Goal: Task Accomplishment & Management: Complete application form

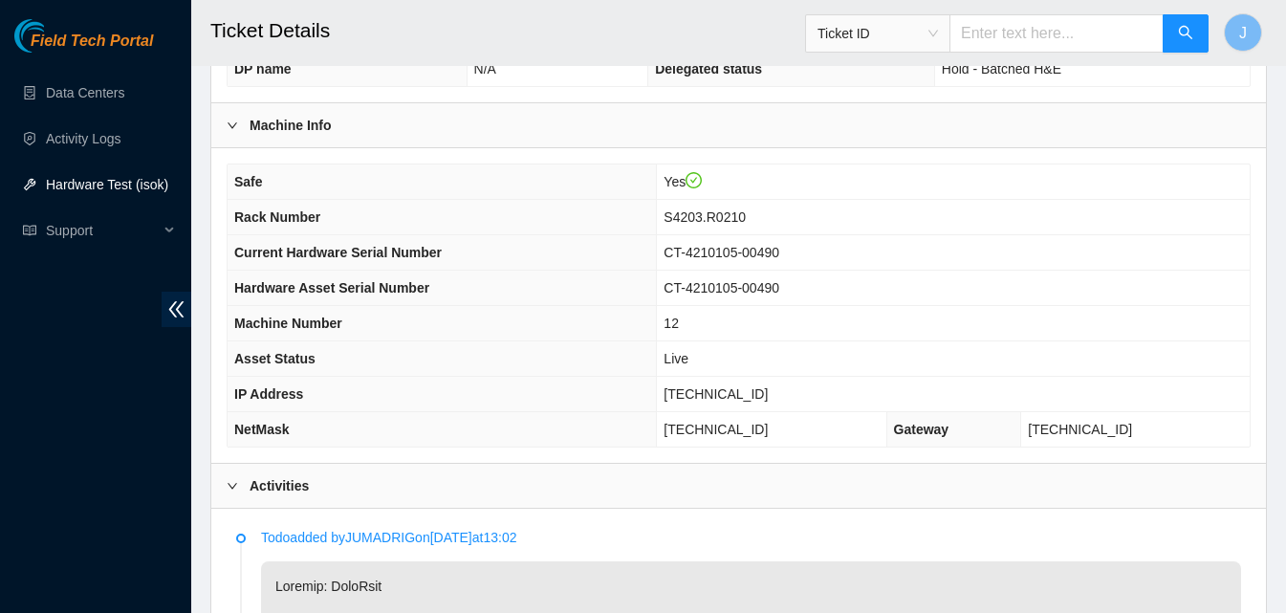
scroll to position [542, 0]
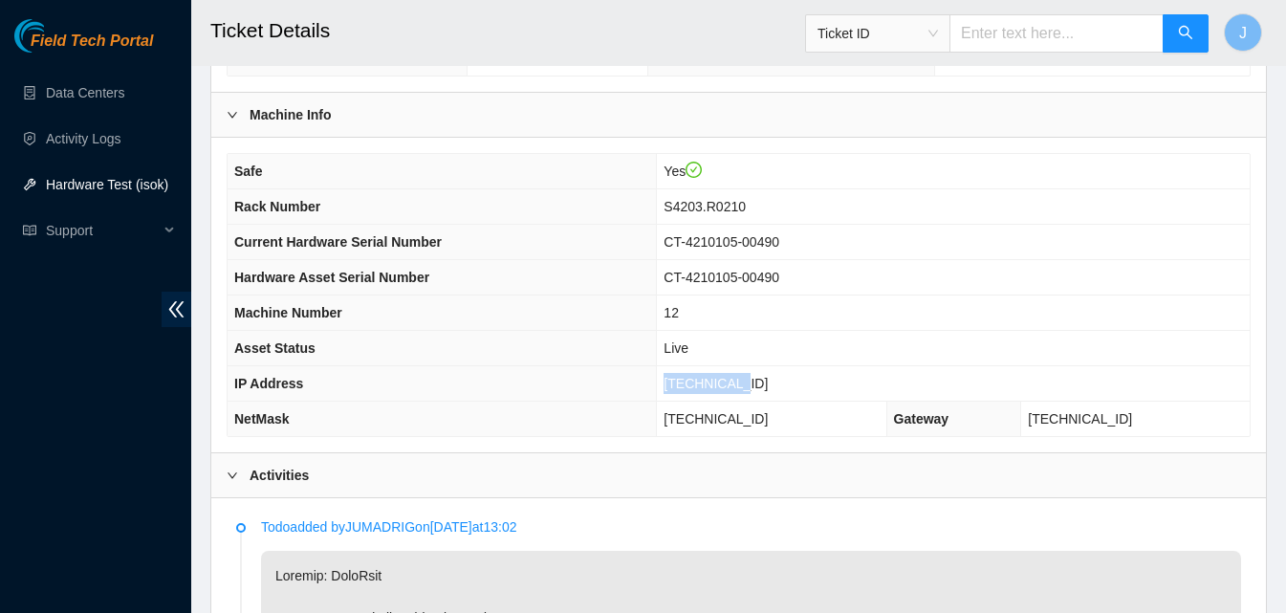
drag, startPoint x: 788, startPoint y: 387, endPoint x: 669, endPoint y: 375, distance: 119.2
click at [669, 375] on tr "IP Address 23.62.96.15" at bounding box center [739, 383] width 1022 height 35
copy tr "23.62.96.15"
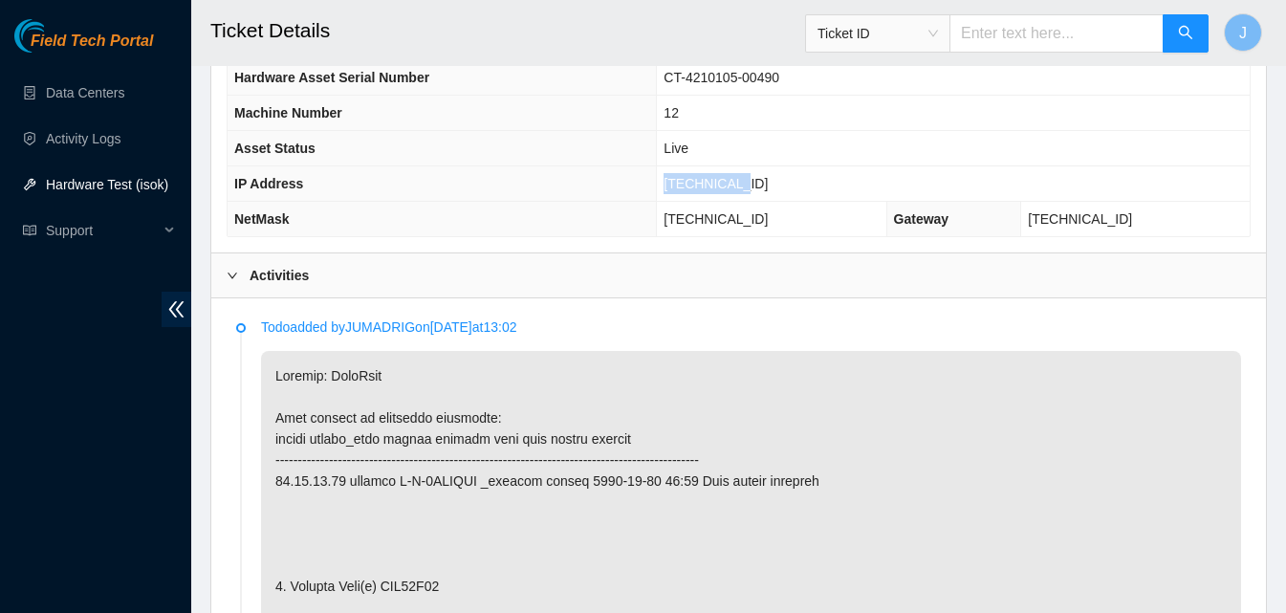
scroll to position [762, 0]
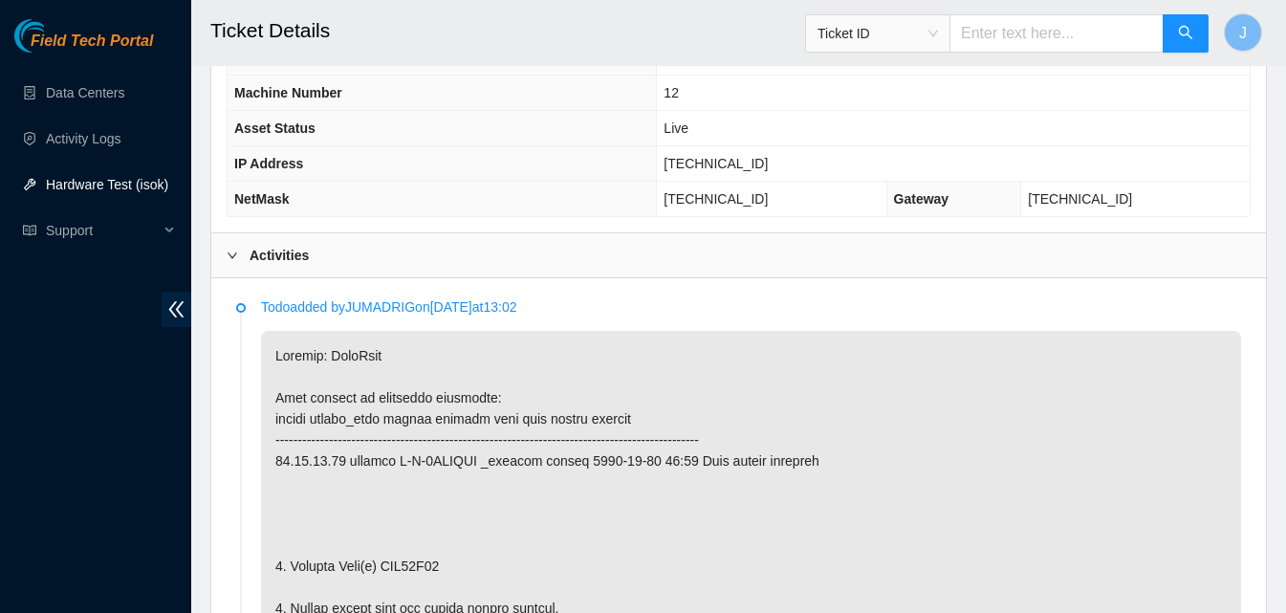
click at [544, 249] on div "Activities" at bounding box center [738, 255] width 1055 height 44
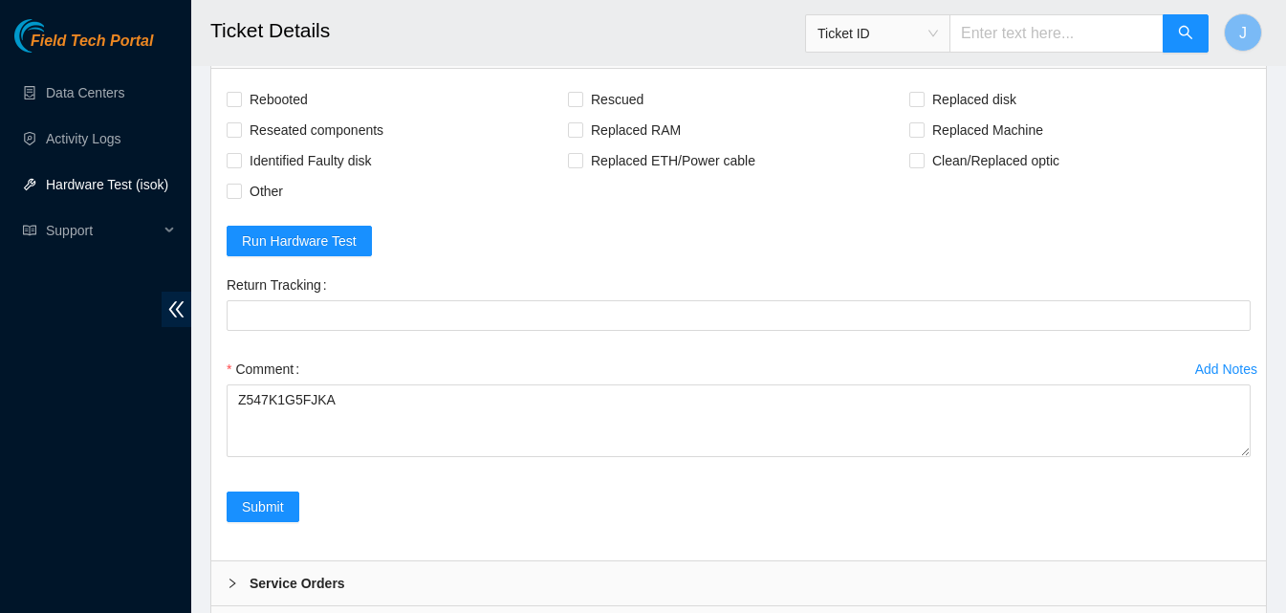
scroll to position [1022, 0]
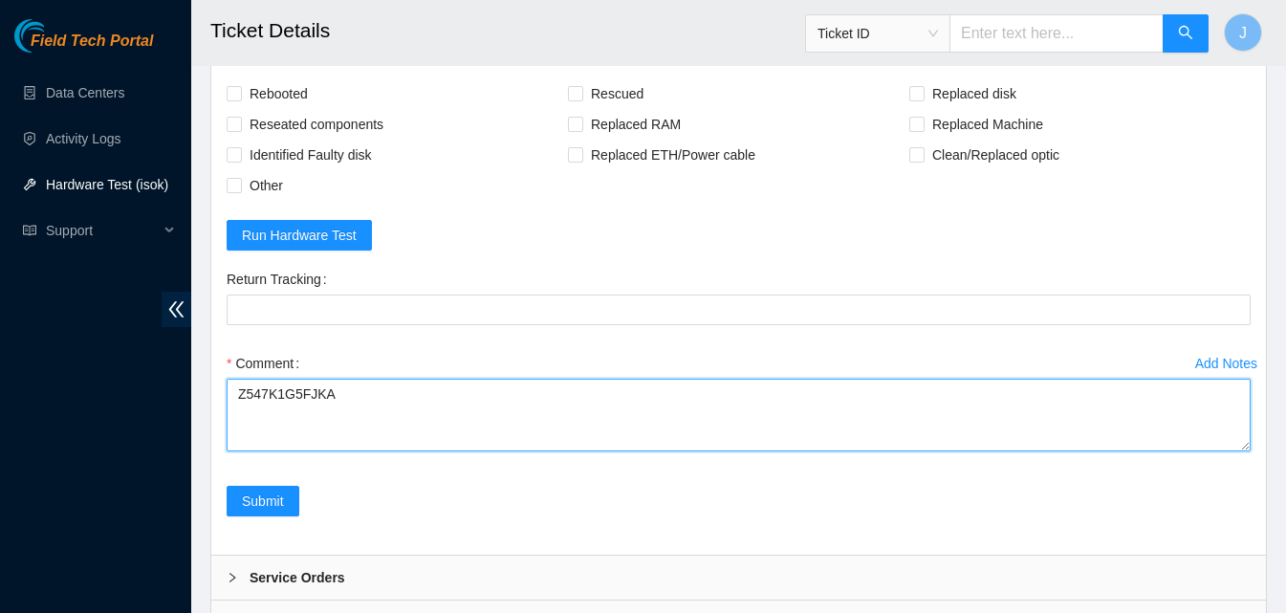
click at [633, 403] on textarea "Z547K1G5FJKA" at bounding box center [739, 415] width 1024 height 73
paste textarea "plugged in K&M and powered down server replaced old drive with new drive powere…"
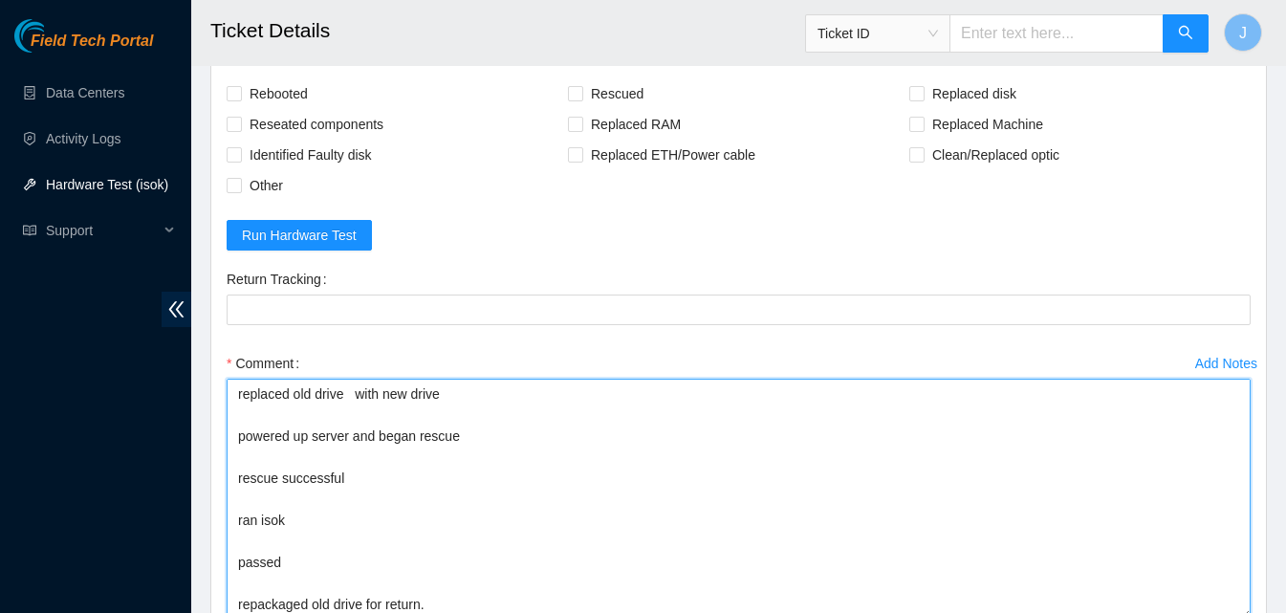
scroll to position [123, 0]
drag, startPoint x: 1244, startPoint y: 446, endPoint x: 1255, endPoint y: 618, distance: 172.5
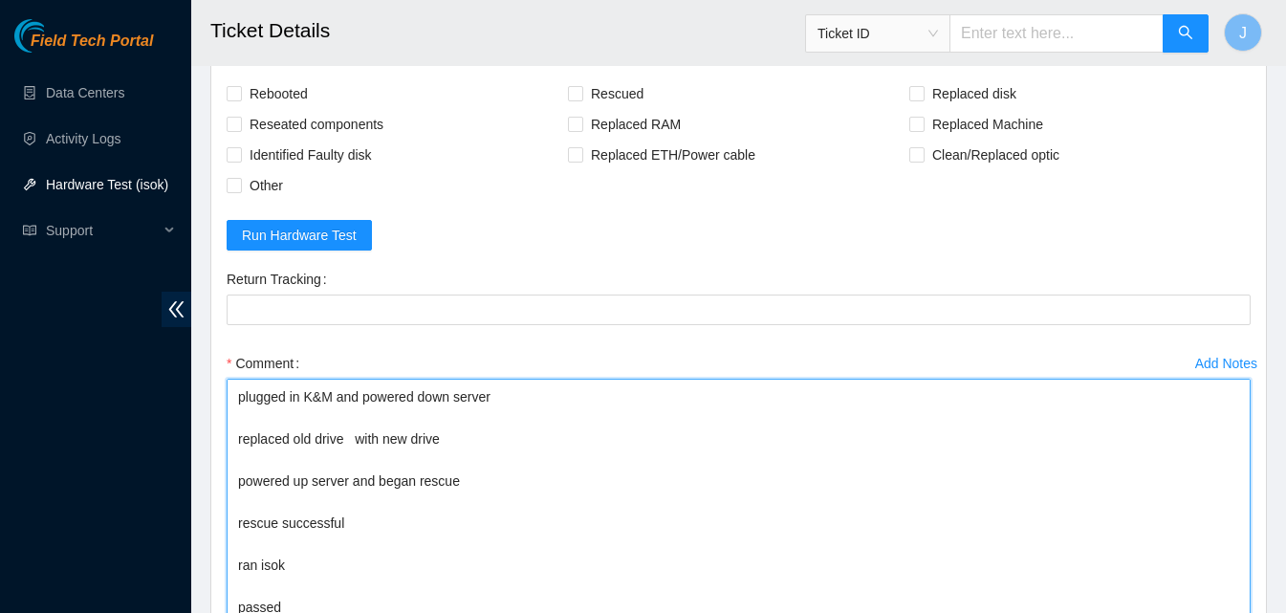
scroll to position [0, 0]
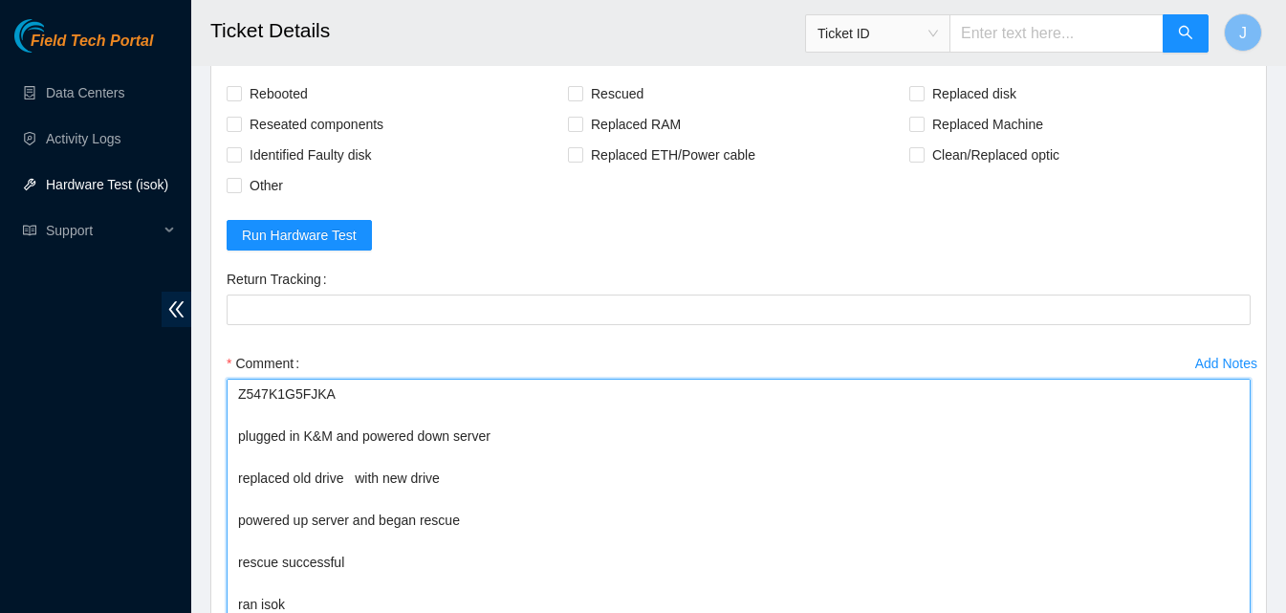
click at [302, 390] on textarea "Z547K1G5FJKA plugged in K&M and powered down server replaced old drive with new…" at bounding box center [739, 500] width 1024 height 243
click at [463, 482] on textarea "Z547K1G5FJKA plugged in K&M and powered down server replaced old drive with new…" at bounding box center [739, 500] width 1024 height 243
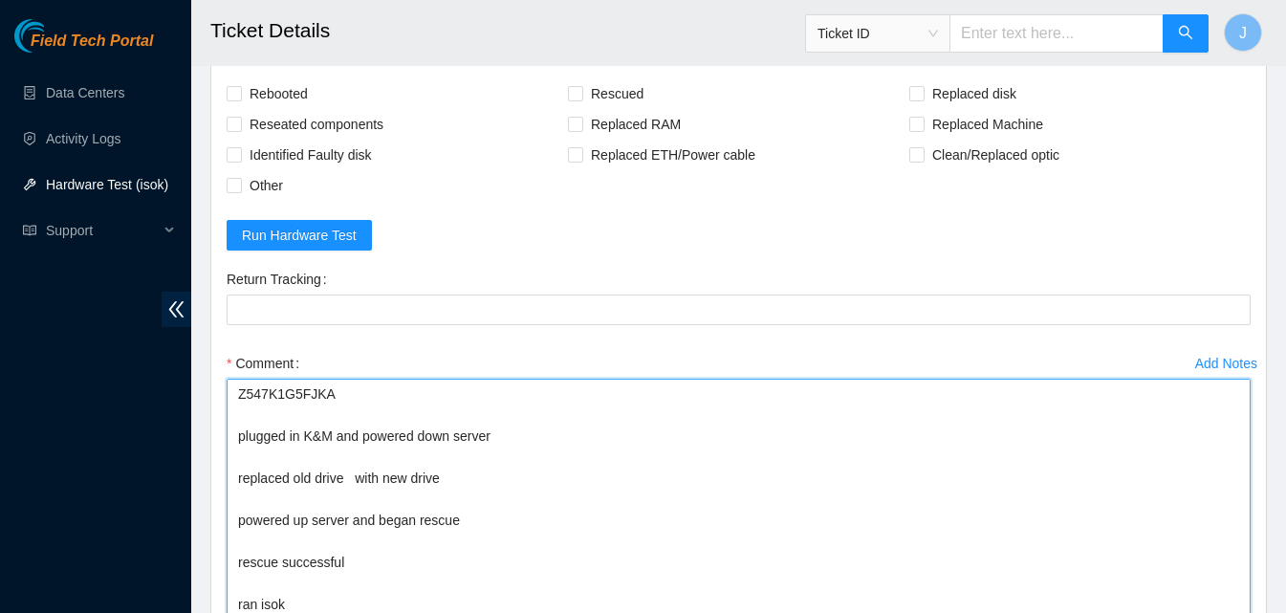
paste textarea "Z547K1G5FJKA"
click at [263, 389] on textarea "Z547K1G5FJKA plugged in K&M and powered down server replaced old drive with new…" at bounding box center [739, 500] width 1024 height 243
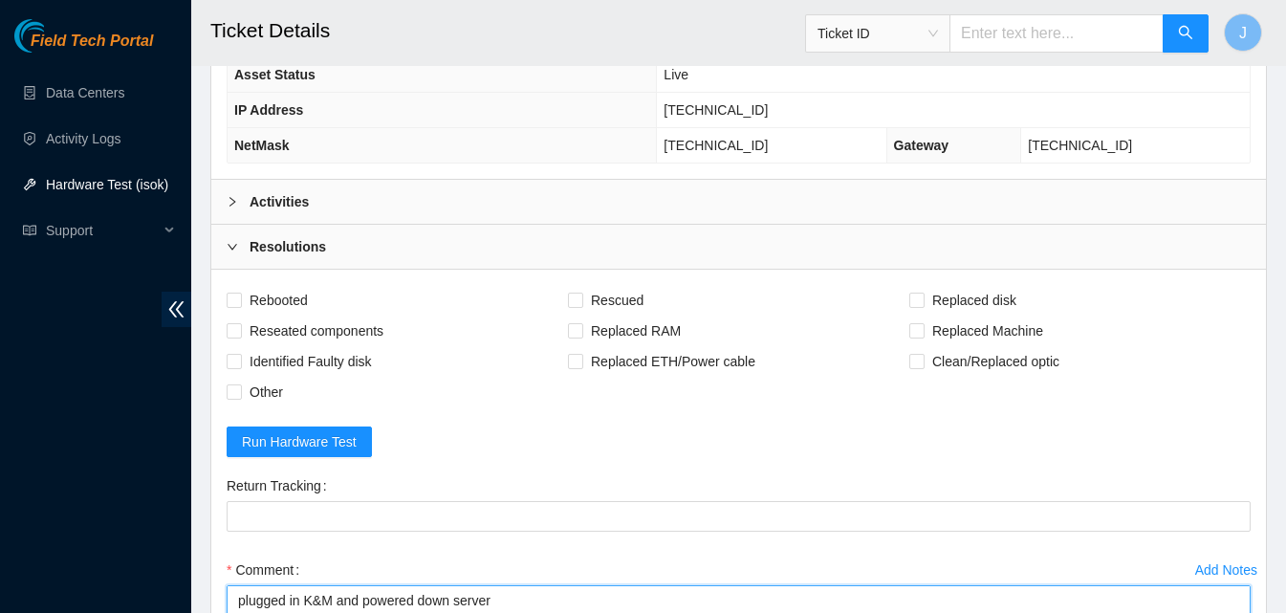
scroll to position [809, 0]
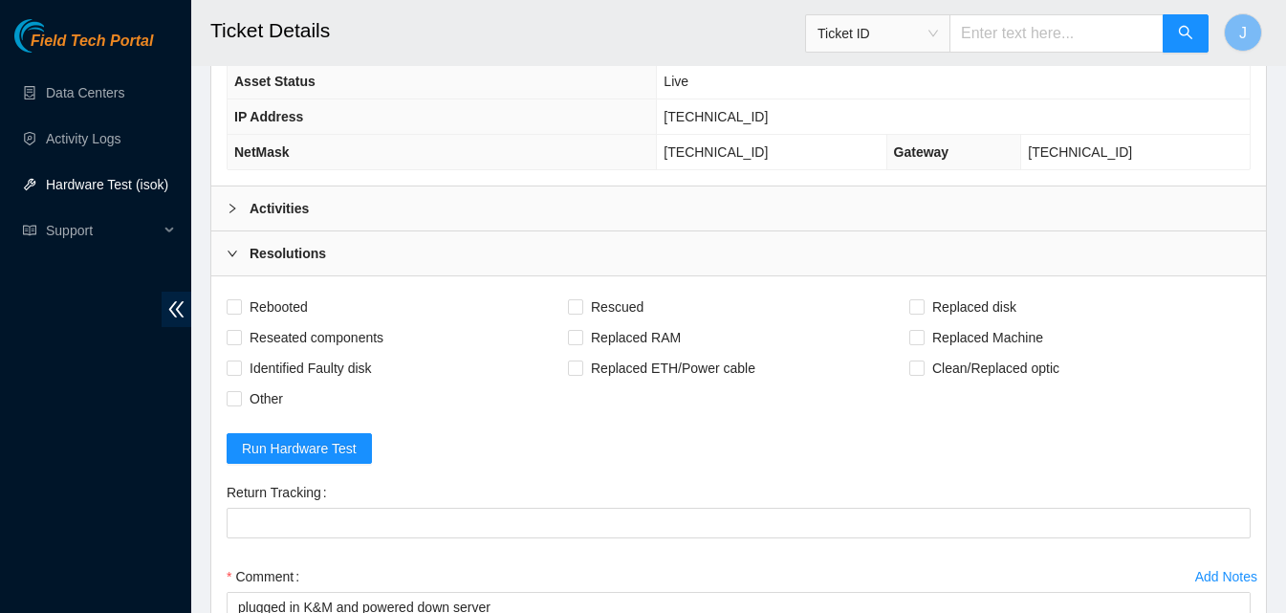
click at [806, 212] on div "Activities" at bounding box center [738, 208] width 1055 height 44
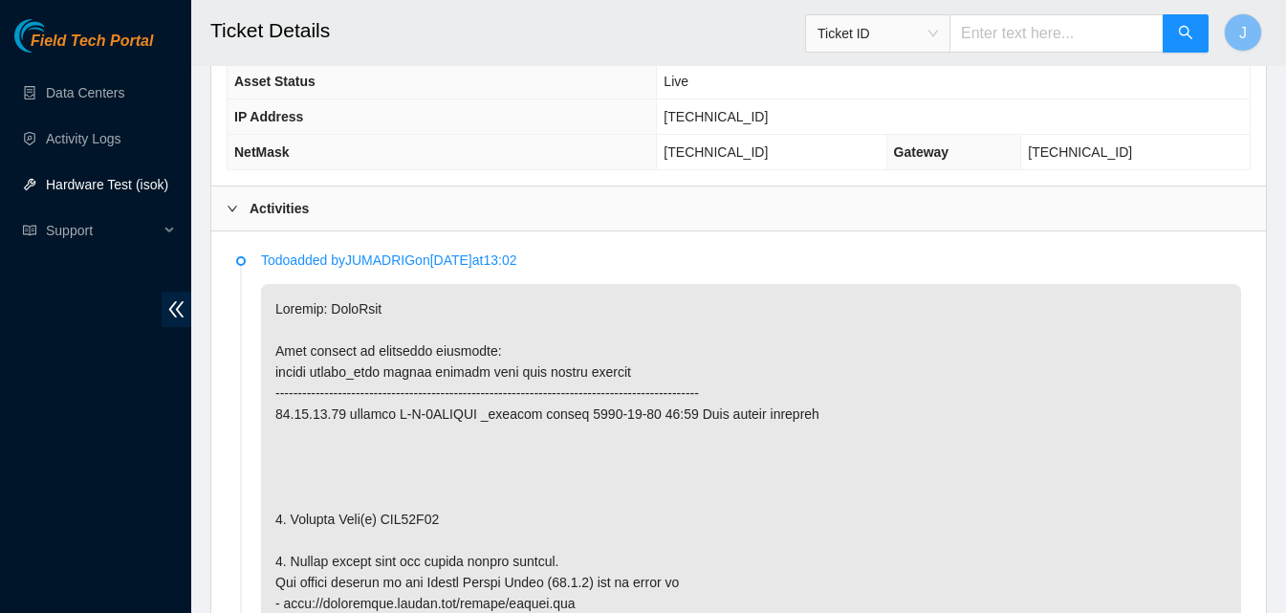
copy p "WJG02M84"
click at [341, 201] on div "Activities" at bounding box center [738, 208] width 1055 height 44
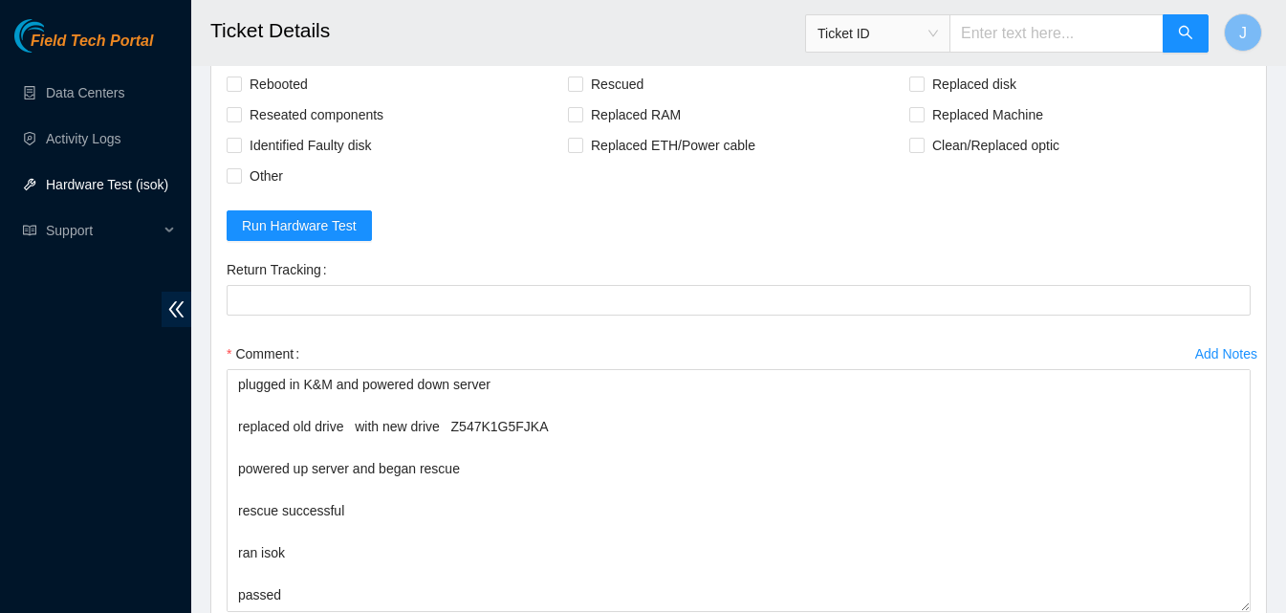
scroll to position [1034, 0]
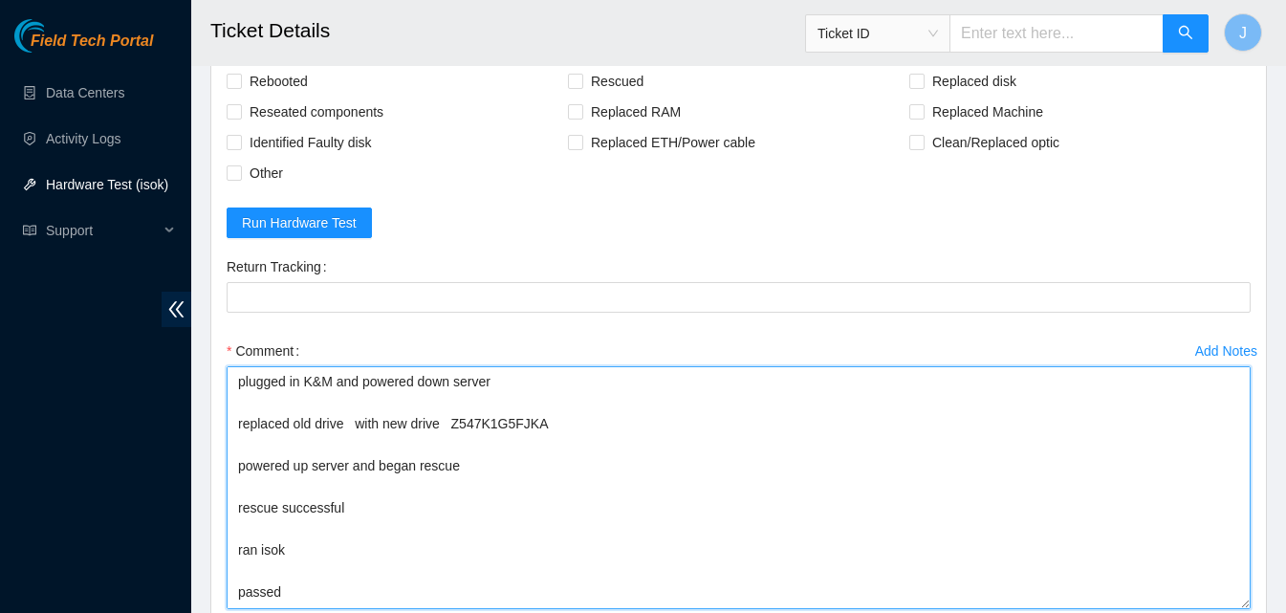
click at [349, 424] on textarea "plugged in K&M and powered down server replaced old drive with new drive Z547K1…" at bounding box center [739, 487] width 1024 height 243
paste textarea "WJG02M84"
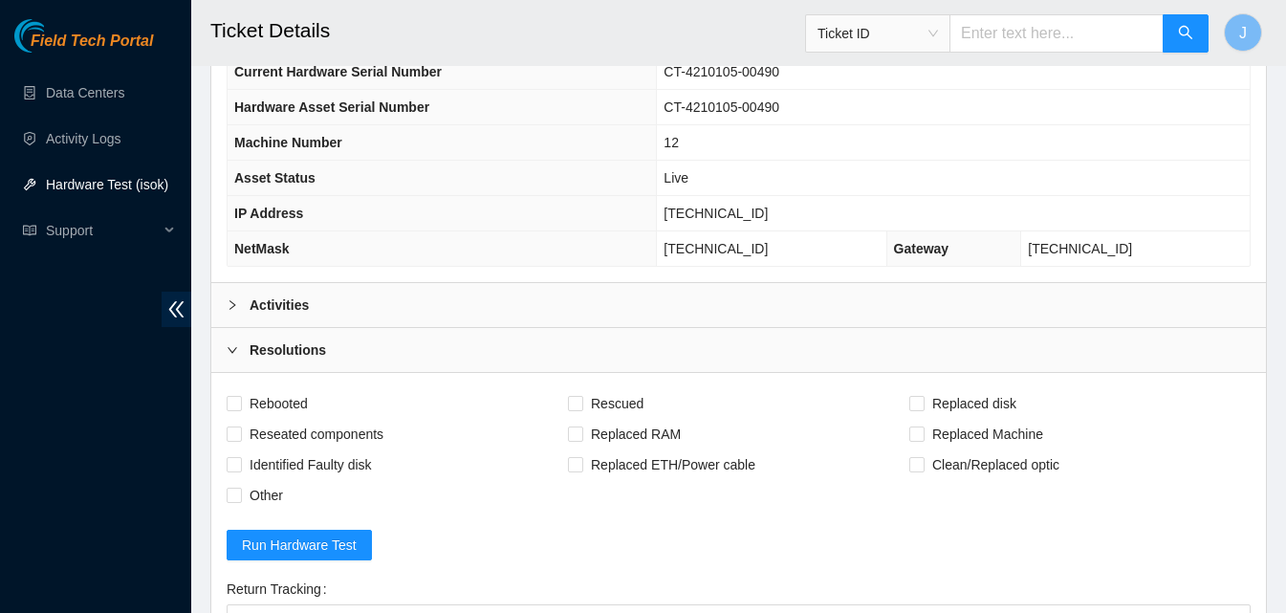
scroll to position [706, 0]
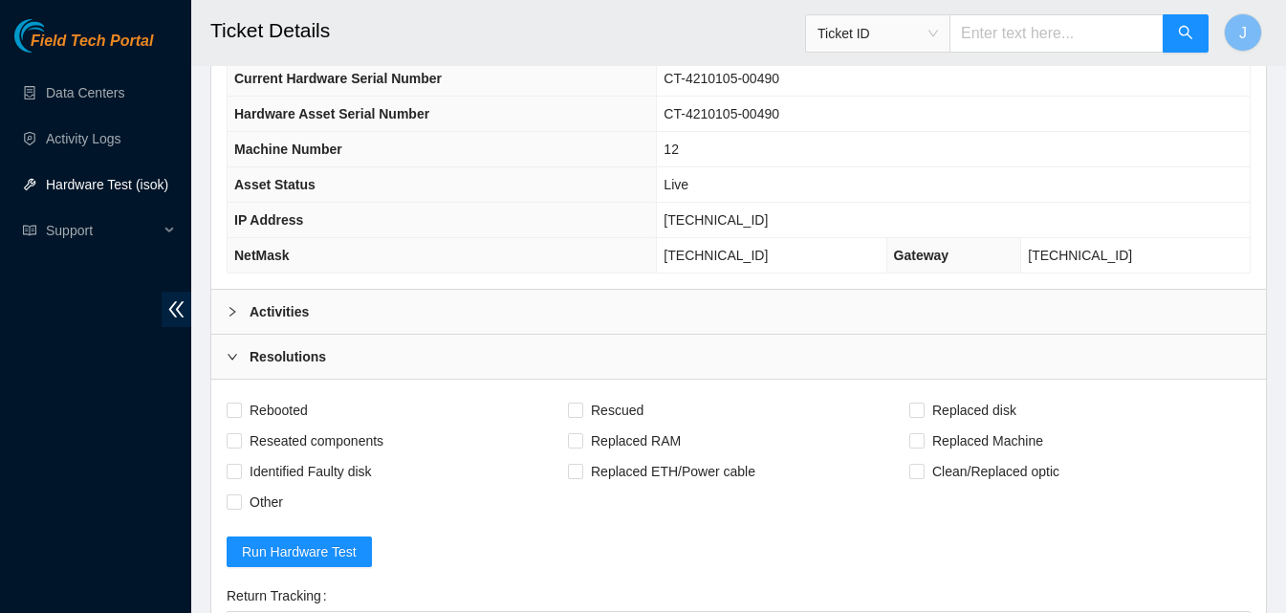
type textarea "plugged in K&M and powered down server replaced old drive WJG02M84 with new dri…"
click at [897, 305] on div "Activities" at bounding box center [738, 312] width 1055 height 44
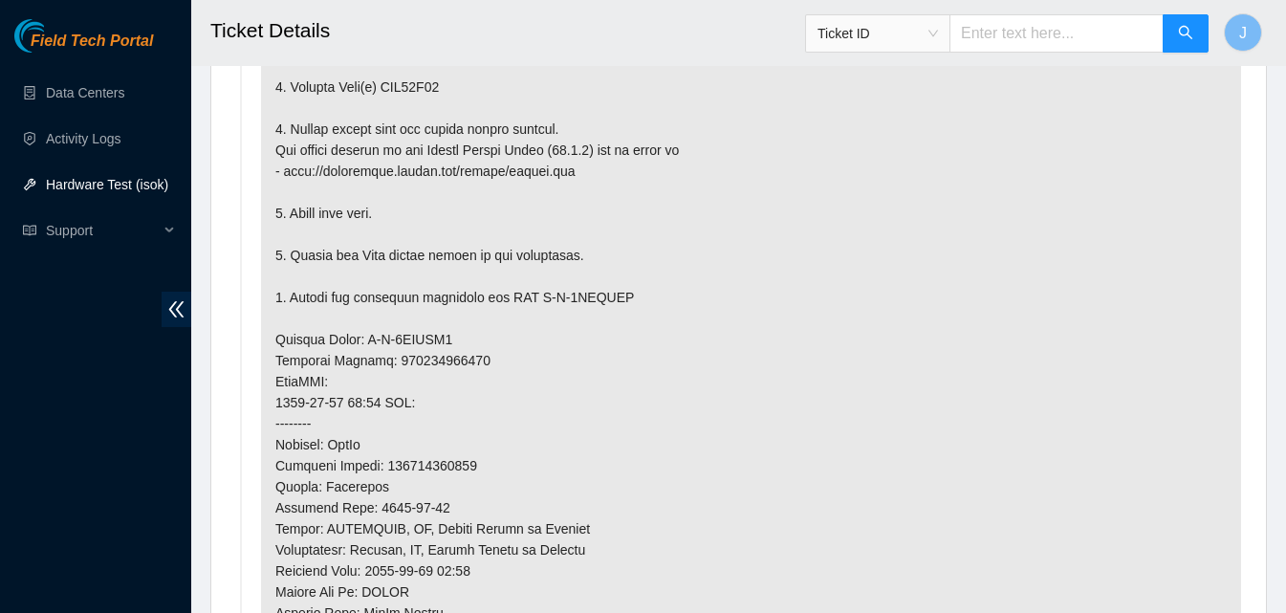
scroll to position [1776, 0]
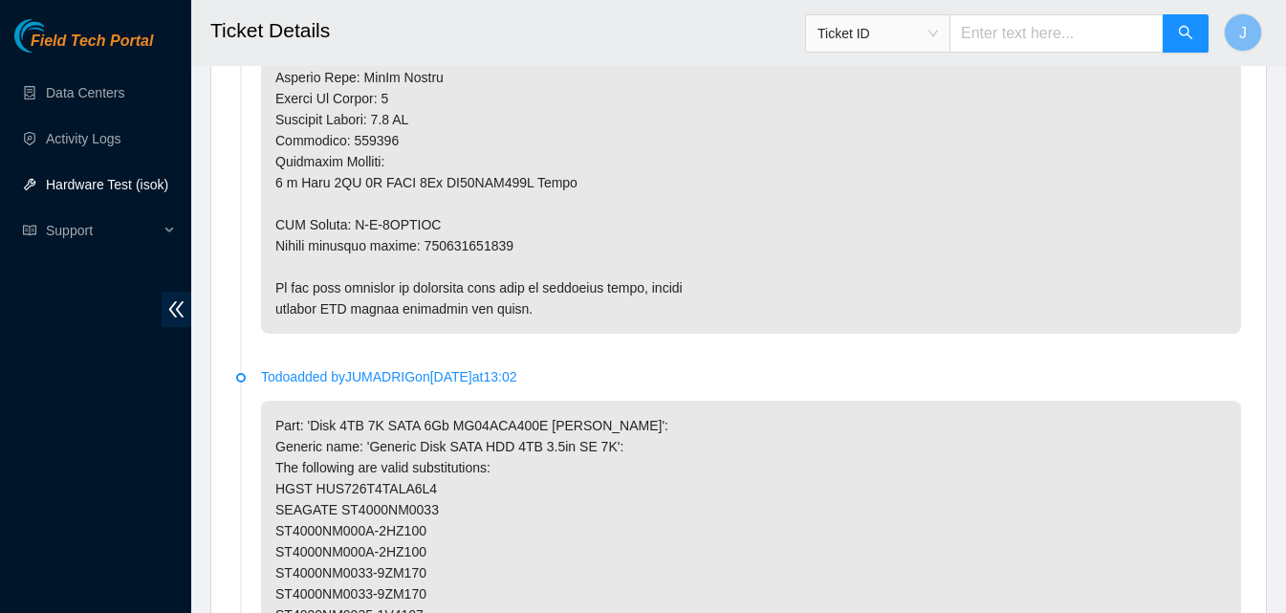
copy p "463470045020"
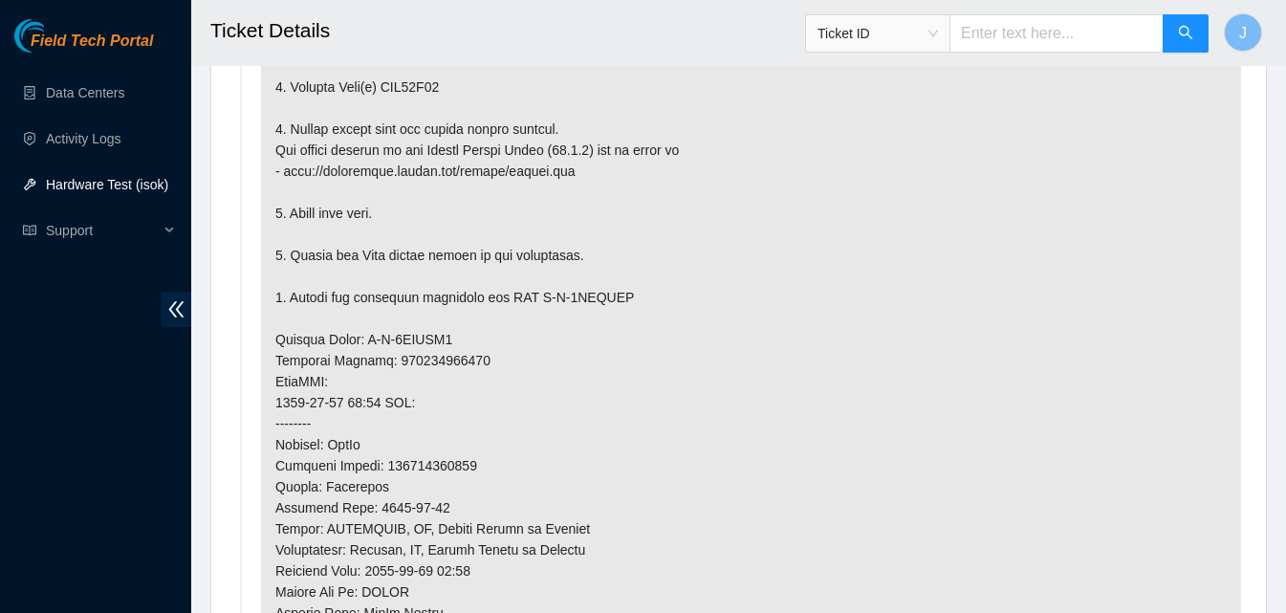
scroll to position [706, 0]
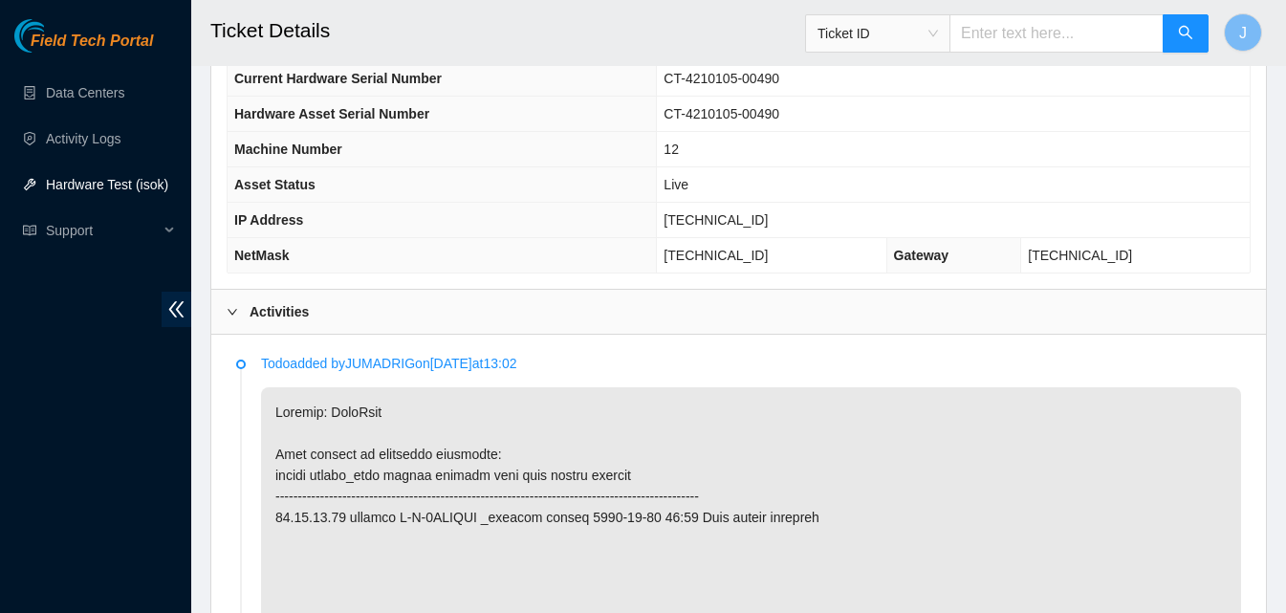
click at [608, 312] on div "Activities" at bounding box center [738, 312] width 1055 height 44
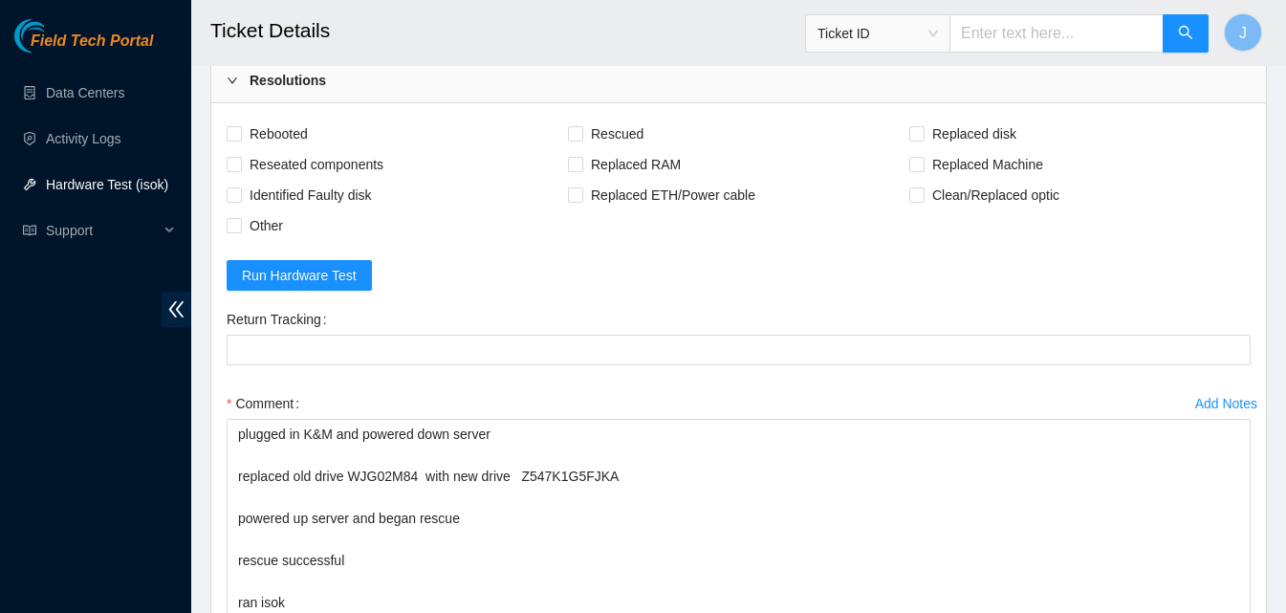
scroll to position [1047, 0]
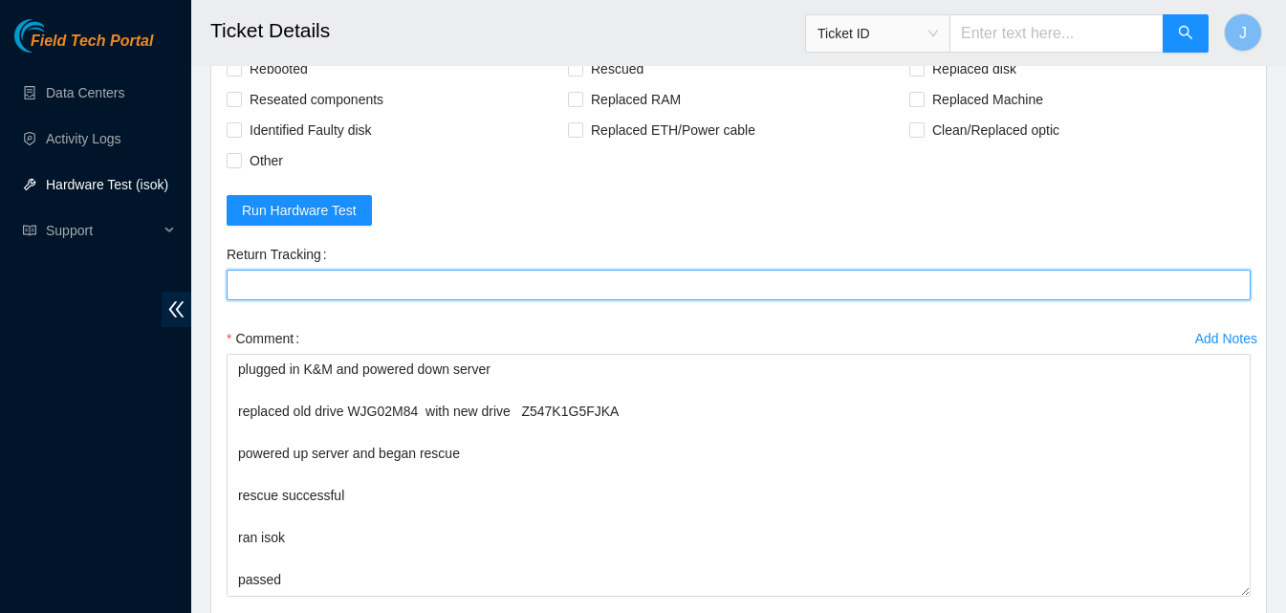
click at [698, 283] on Tracking "Return Tracking" at bounding box center [739, 285] width 1024 height 31
paste Tracking "463470045020"
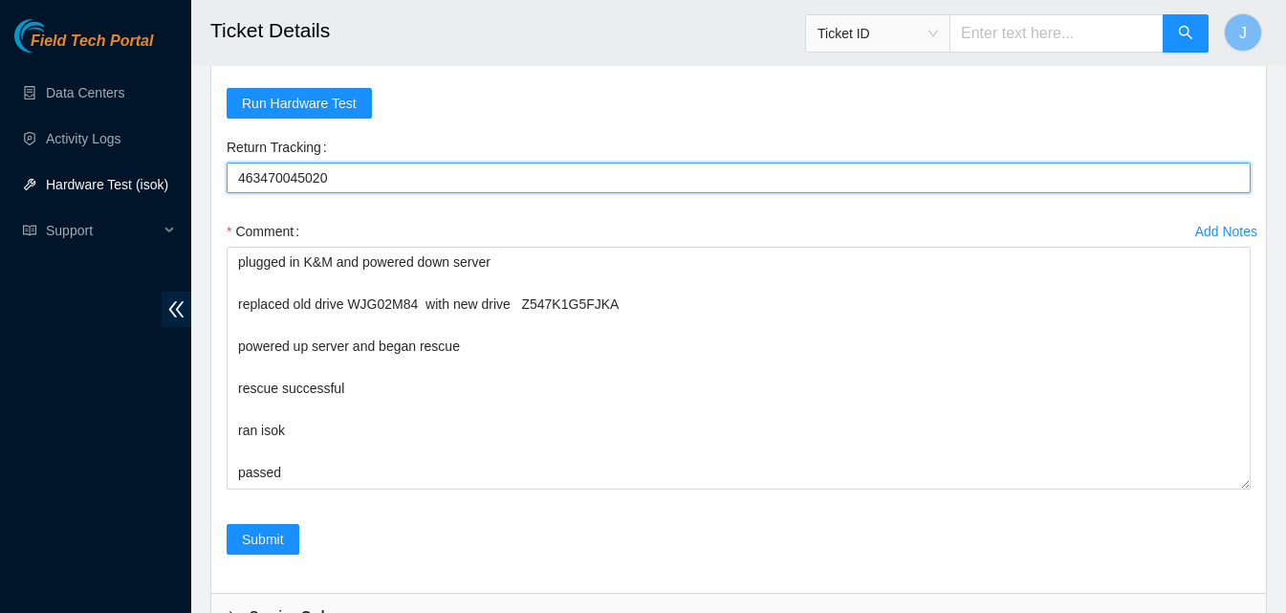
scroll to position [1160, 0]
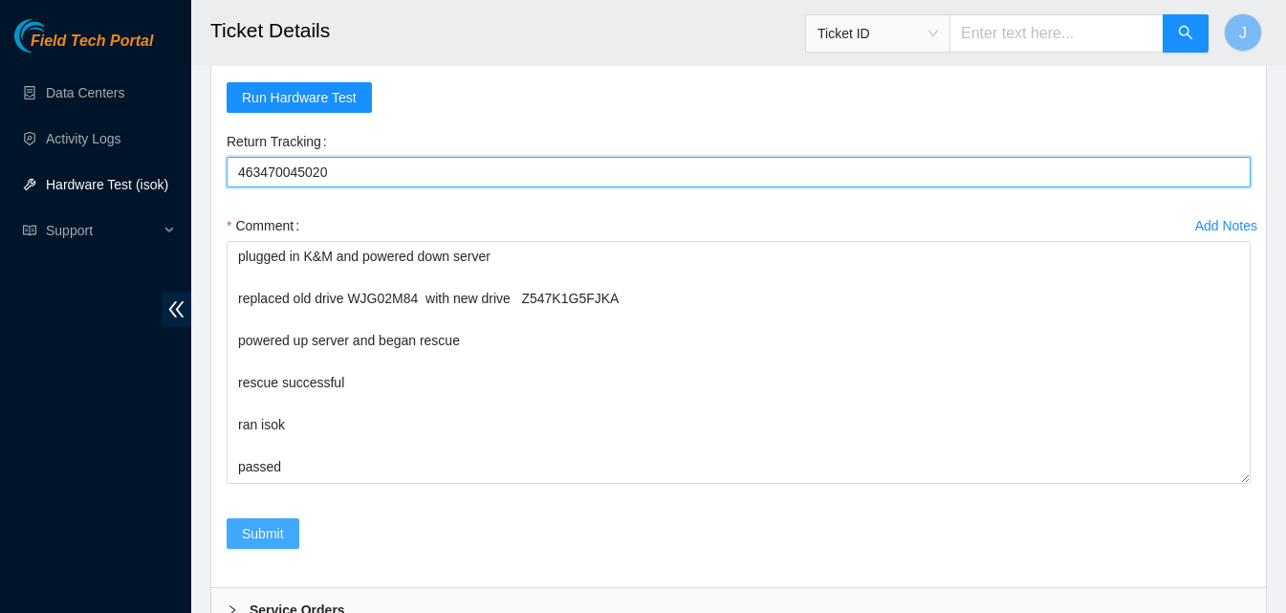
type Tracking "463470045020"
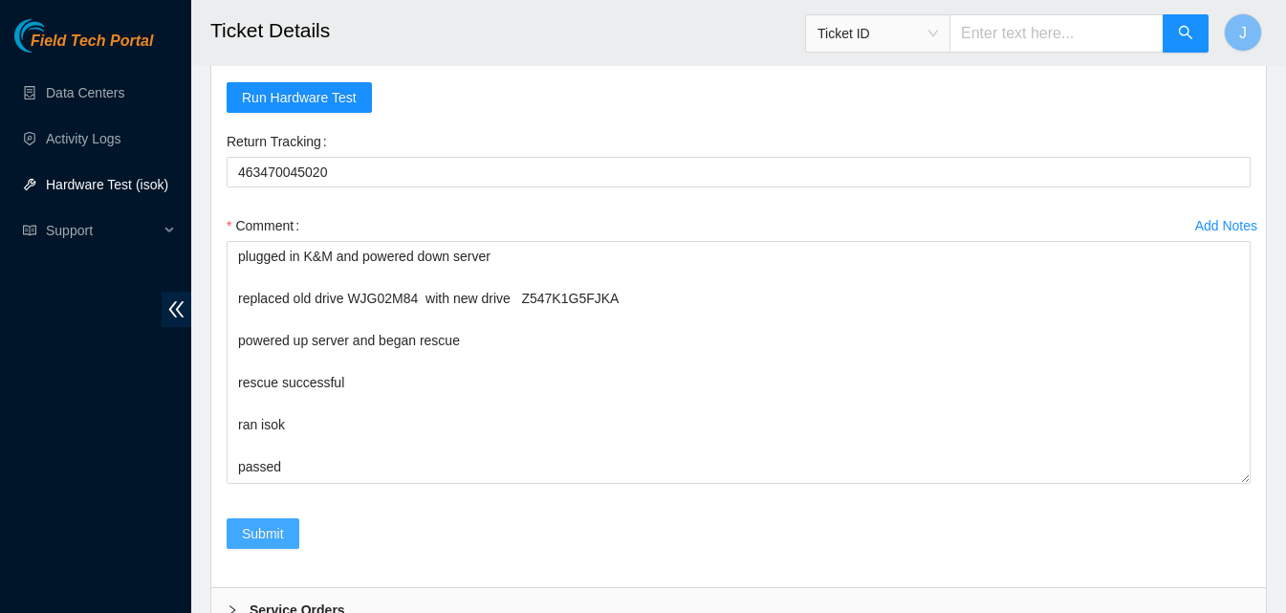
click at [251, 527] on span "Submit" at bounding box center [263, 533] width 42 height 21
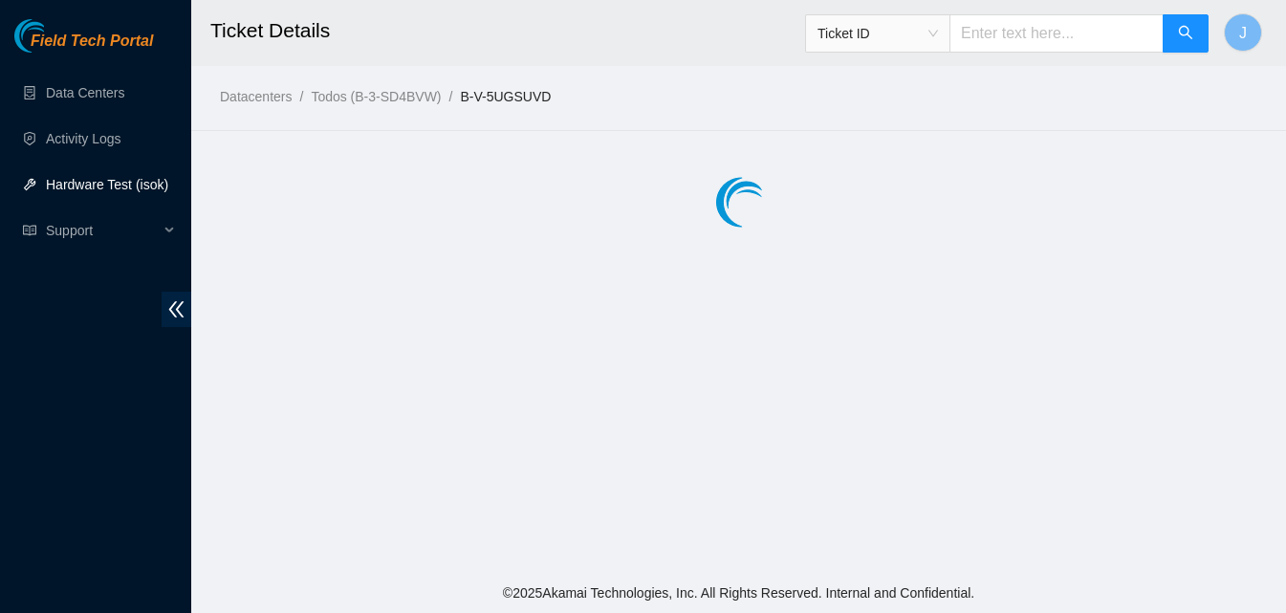
scroll to position [0, 0]
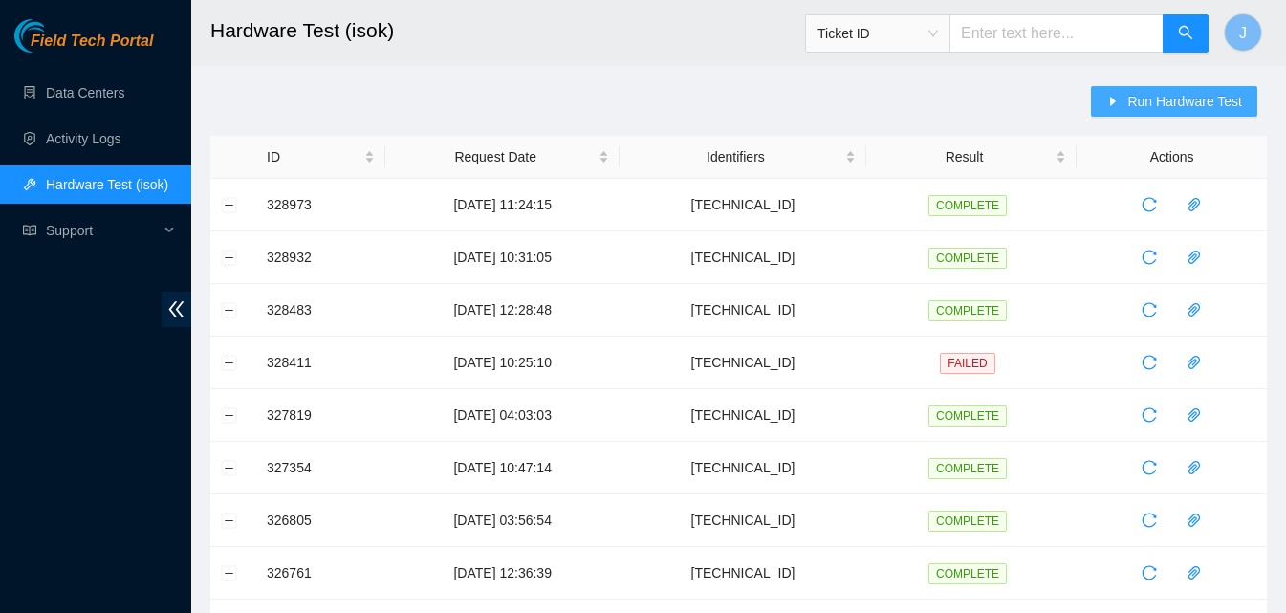
click at [1143, 98] on span "Run Hardware Test" at bounding box center [1184, 101] width 115 height 21
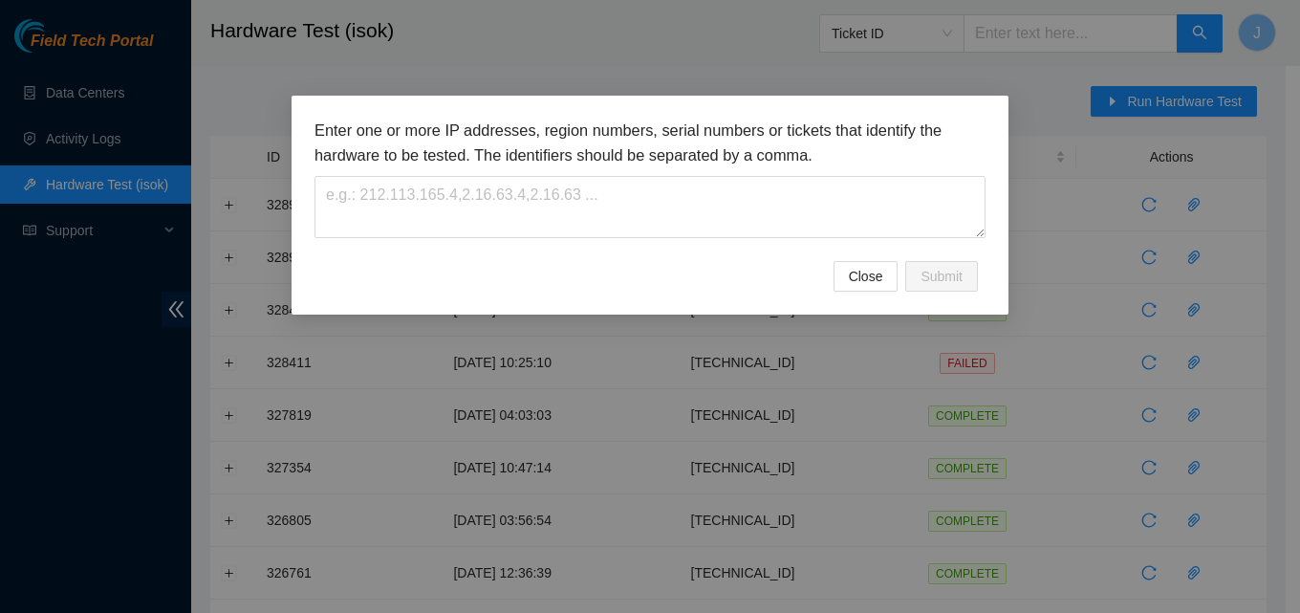
click at [701, 244] on div "Enter one or more IP addresses, region numbers, serial numbers or tickets that …" at bounding box center [650, 190] width 671 height 142
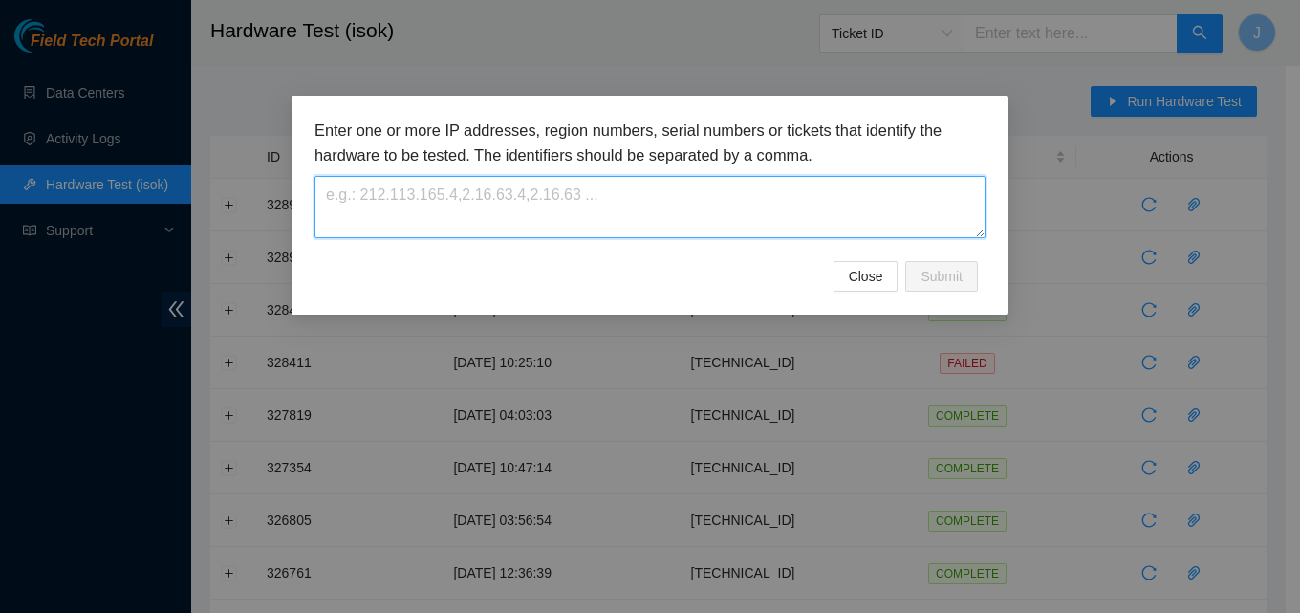
click at [669, 201] on textarea at bounding box center [650, 207] width 671 height 62
paste textarea "23.62.96.15"
type textarea "23.62.96.15"
click at [943, 235] on textarea "23.62.96.15" at bounding box center [650, 207] width 671 height 62
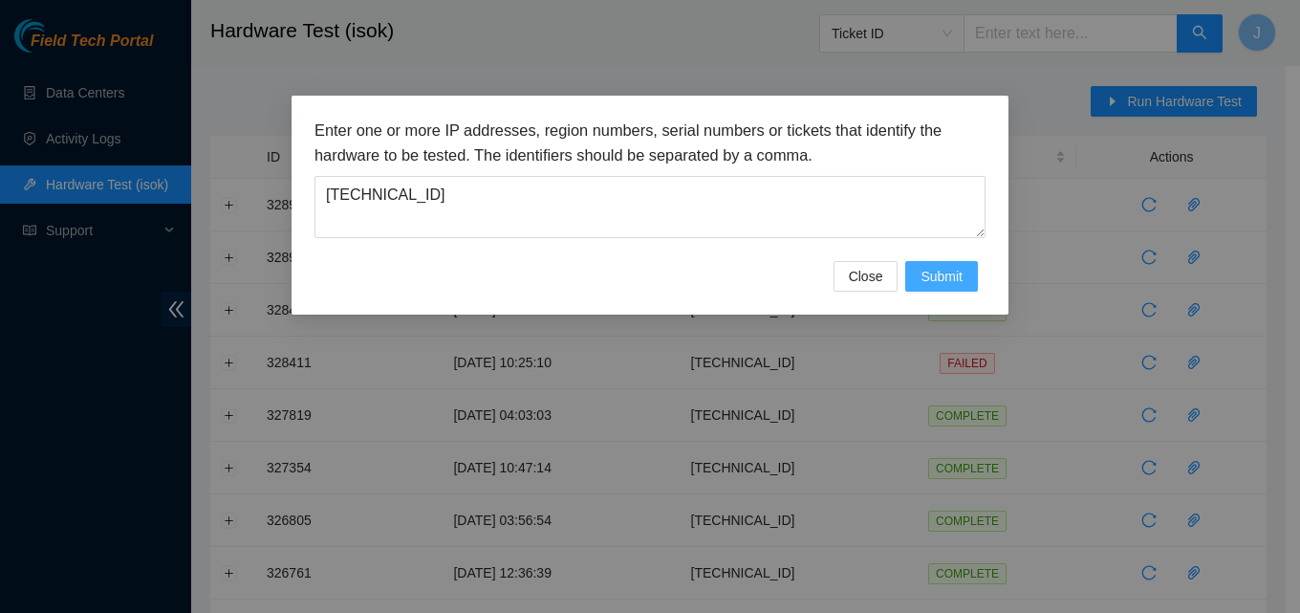
click at [946, 280] on span "Submit" at bounding box center [942, 276] width 42 height 21
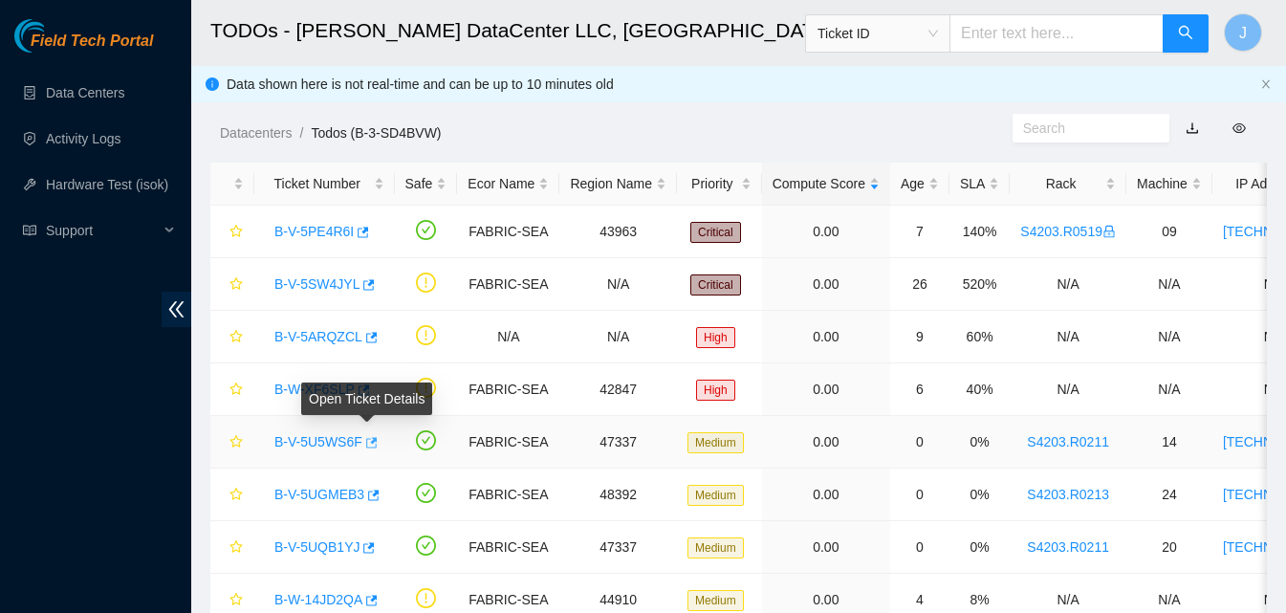
click at [365, 442] on body "Field Tech Portal Data Centers Activity Logs Hardware Test (isok) Support TODOs…" at bounding box center [643, 306] width 1286 height 613
click at [365, 442] on icon "button" at bounding box center [369, 442] width 13 height 13
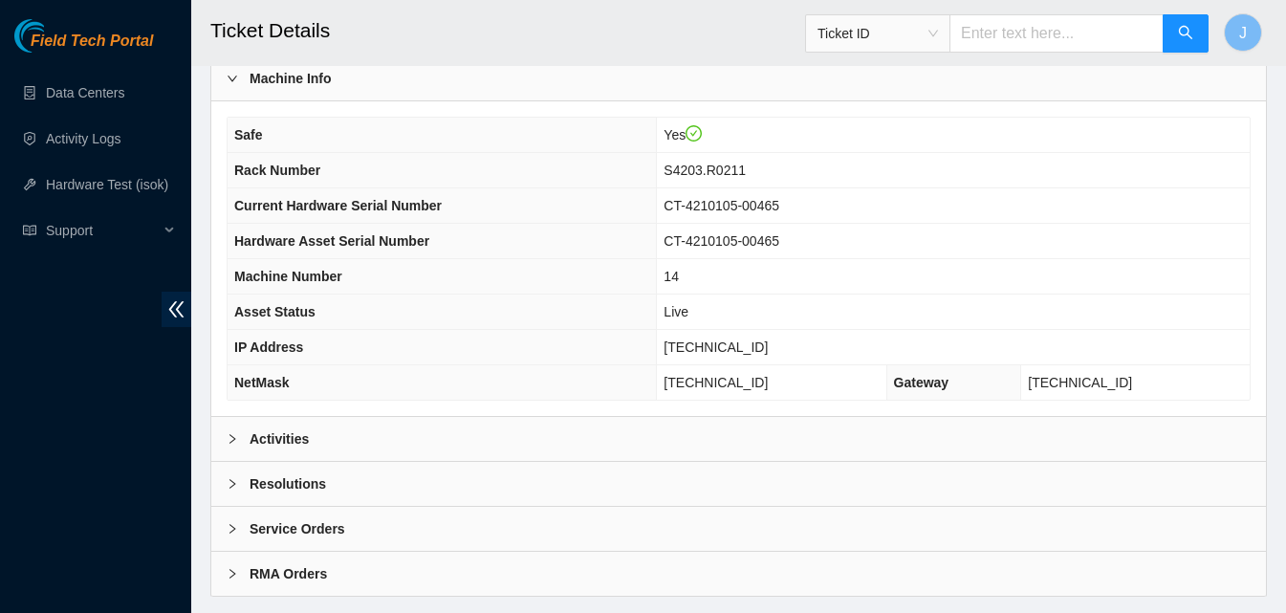
scroll to position [580, 0]
click at [1068, 423] on div "Activities" at bounding box center [738, 437] width 1055 height 44
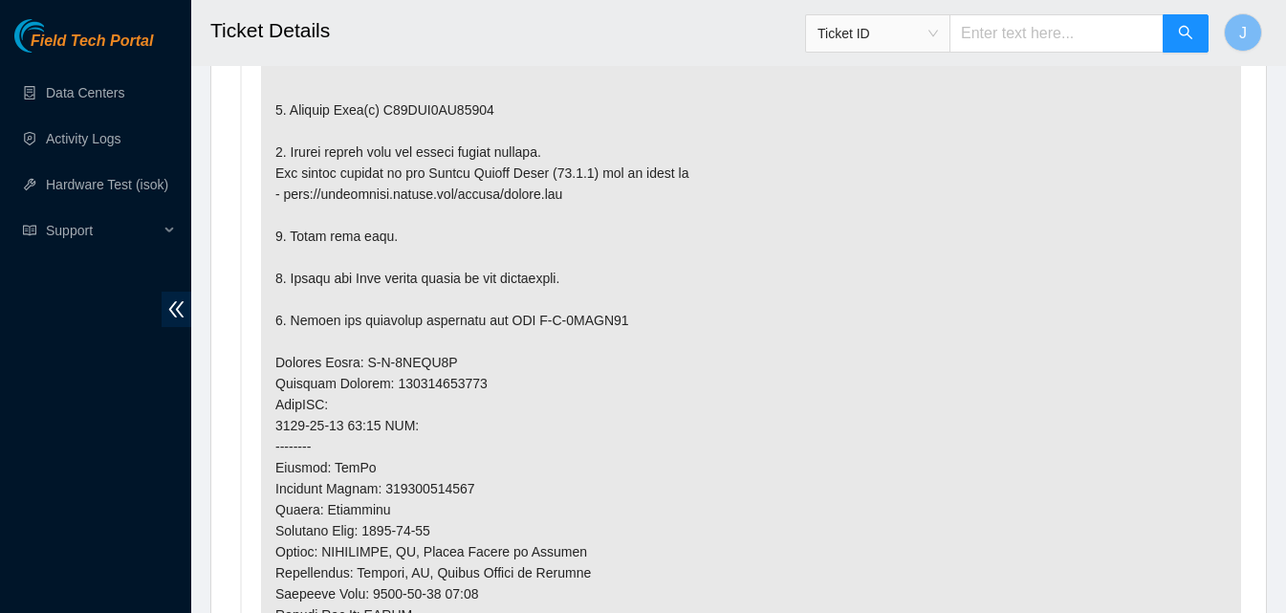
scroll to position [878, 0]
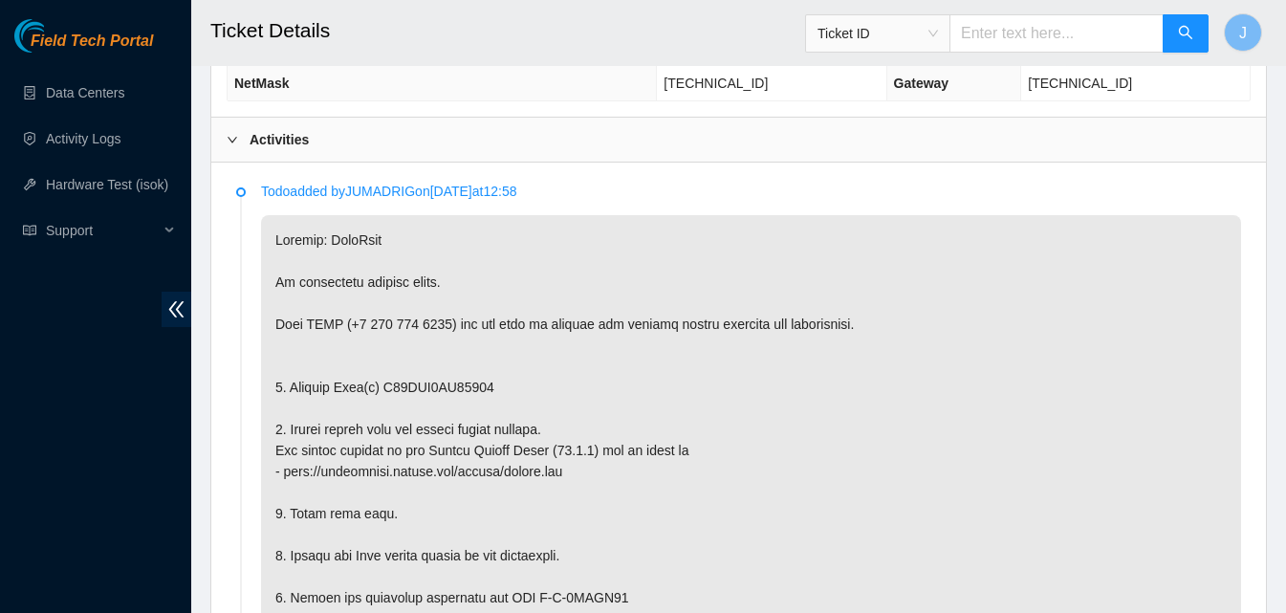
click at [844, 141] on div "Activities" at bounding box center [738, 140] width 1055 height 44
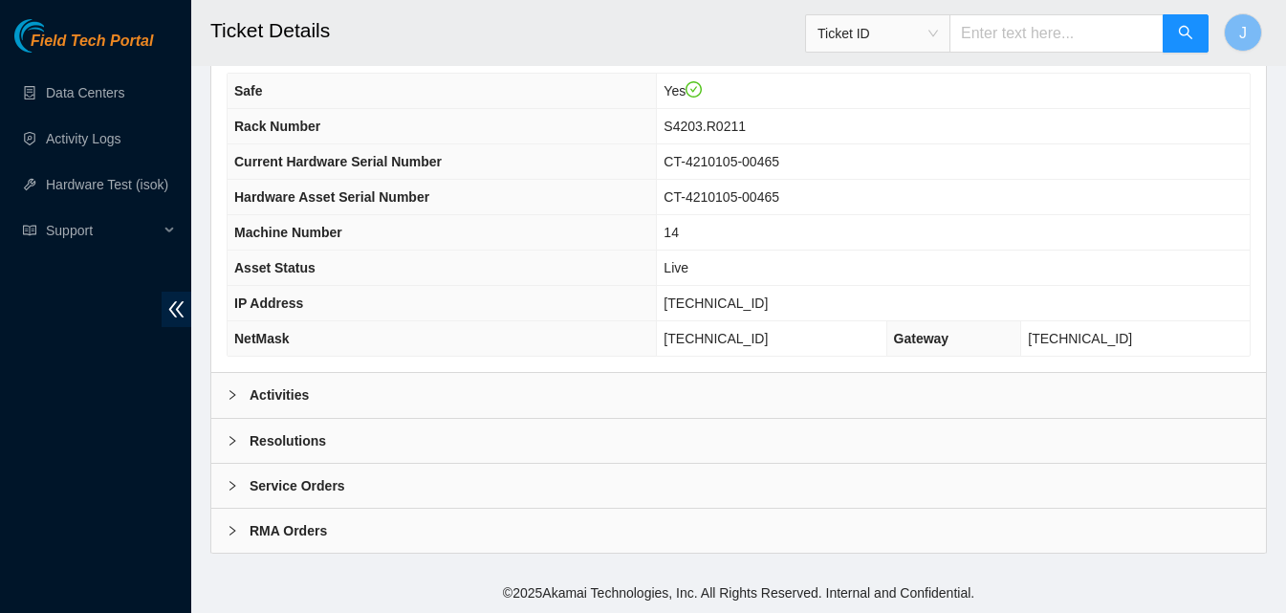
scroll to position [621, 0]
click at [658, 452] on div "Resolutions" at bounding box center [738, 441] width 1055 height 44
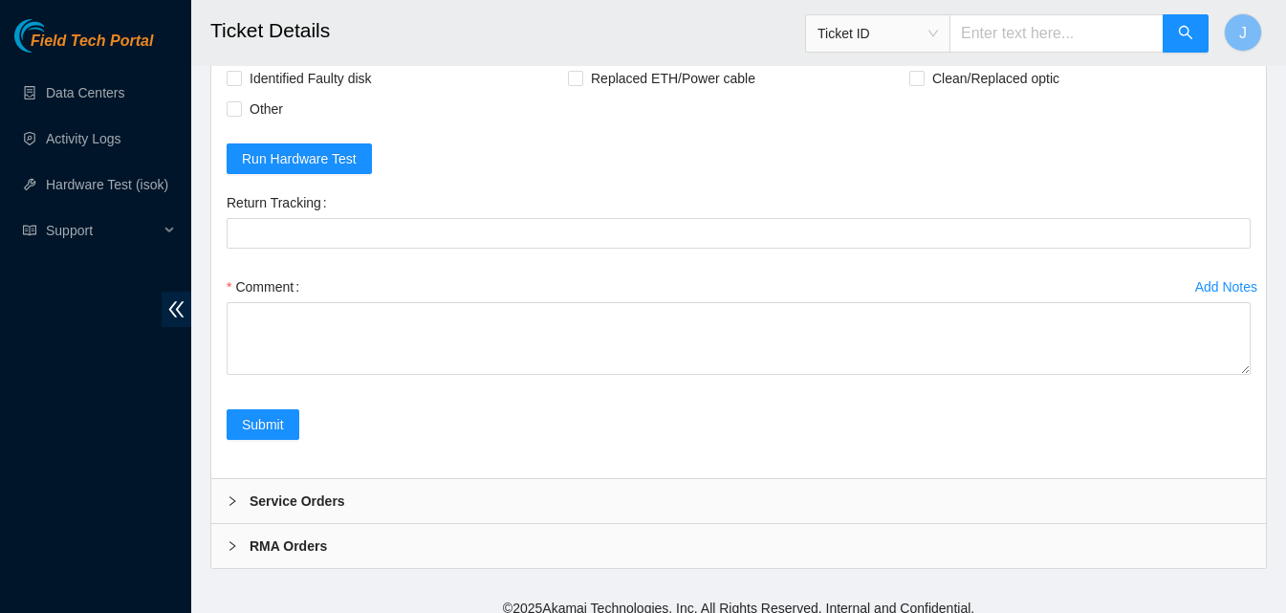
scroll to position [1101, 0]
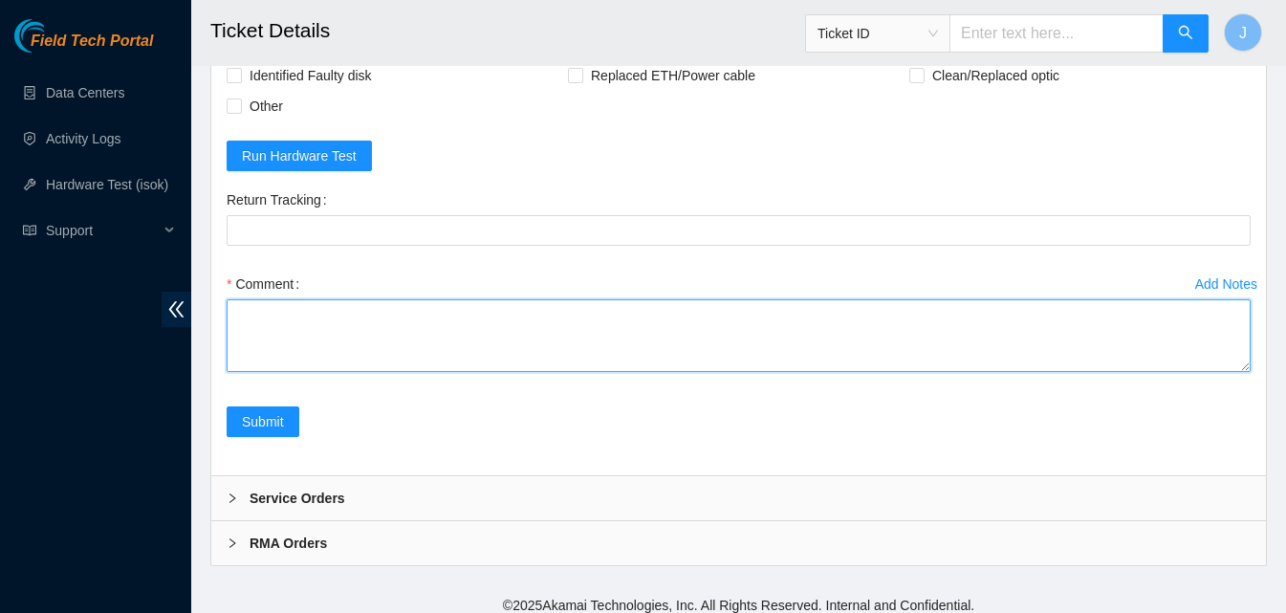
click at [916, 366] on textarea "Comment" at bounding box center [739, 335] width 1024 height 73
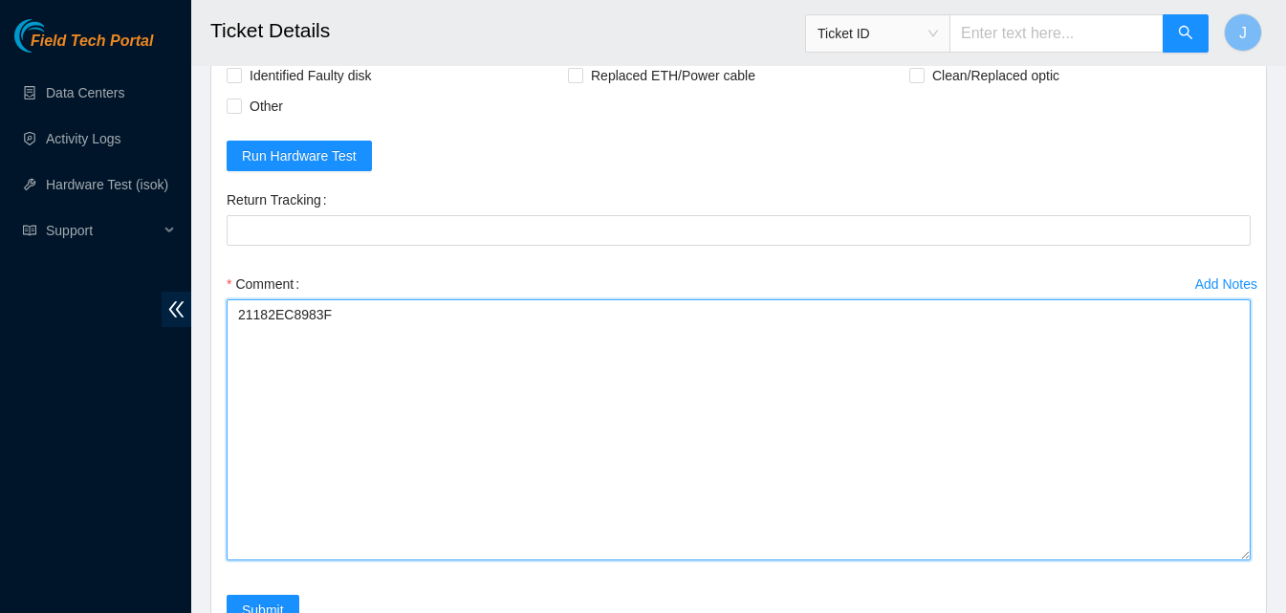
drag, startPoint x: 1245, startPoint y: 360, endPoint x: 1261, endPoint y: 549, distance: 189.0
click at [1261, 549] on div "Rebooted Rescued Replaced disk Reseated components Replaced RAM Replaced Machin…" at bounding box center [738, 324] width 1055 height 680
click at [388, 453] on textarea "21182EC8983F" at bounding box center [739, 429] width 1024 height 261
paste textarea "plugged in K&M and powered down server replaced old drive with new drive powere…"
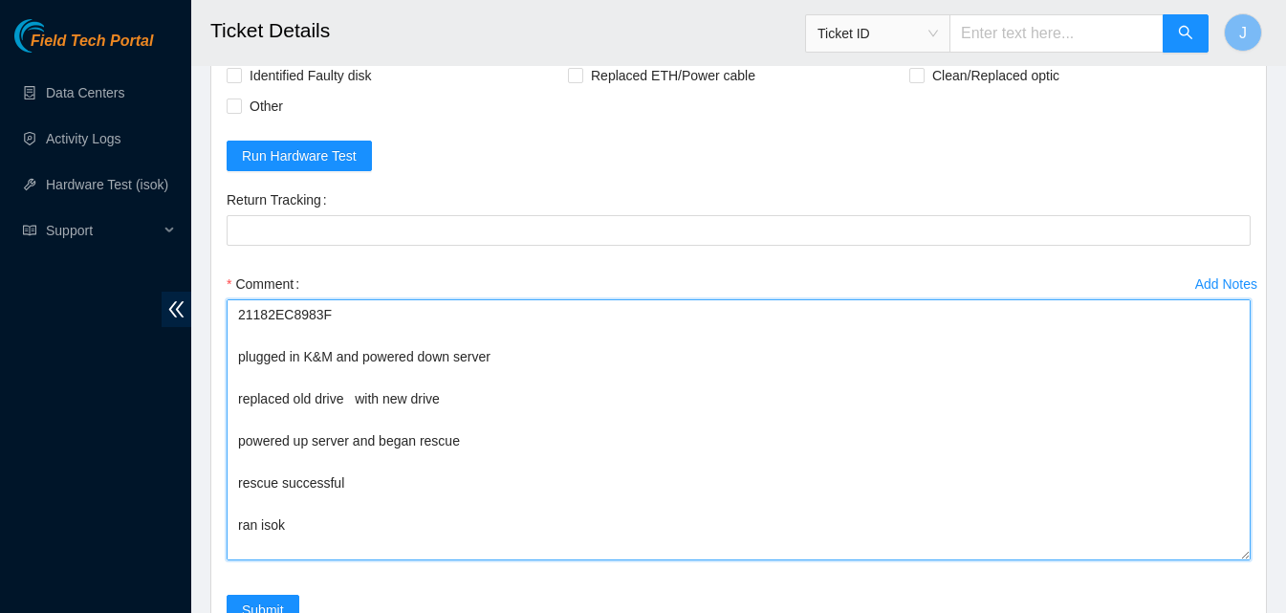
scroll to position [58, 0]
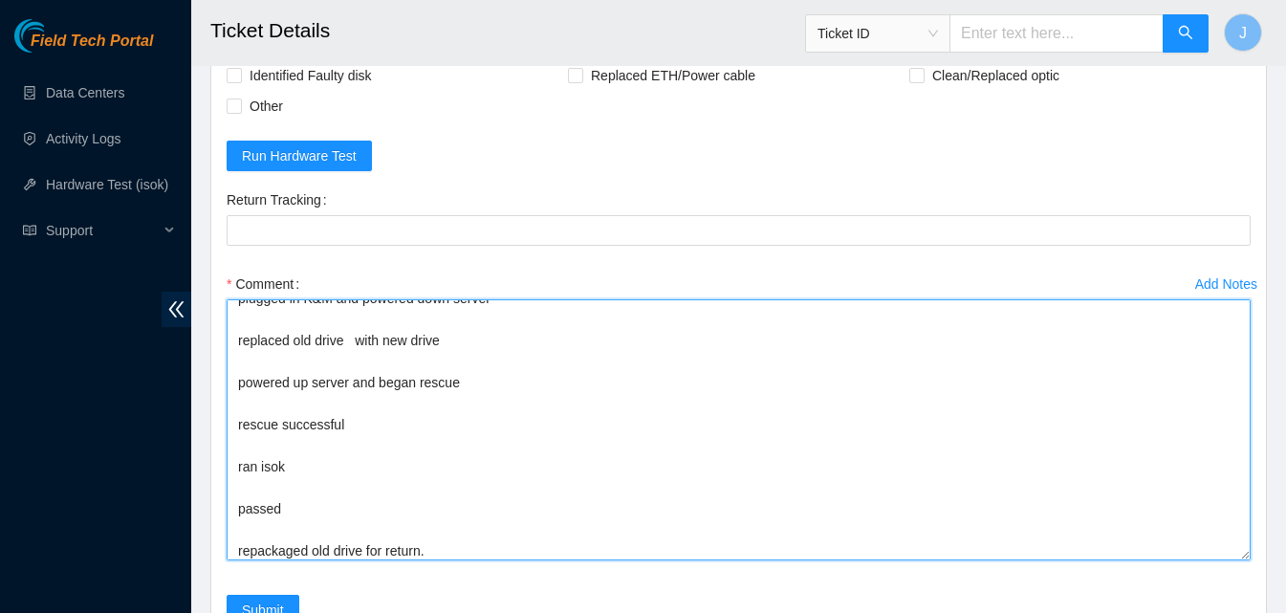
click at [1245, 551] on textarea "21182EC8983F plugged in K&M and powered down server replaced old drive with new…" at bounding box center [739, 429] width 1024 height 261
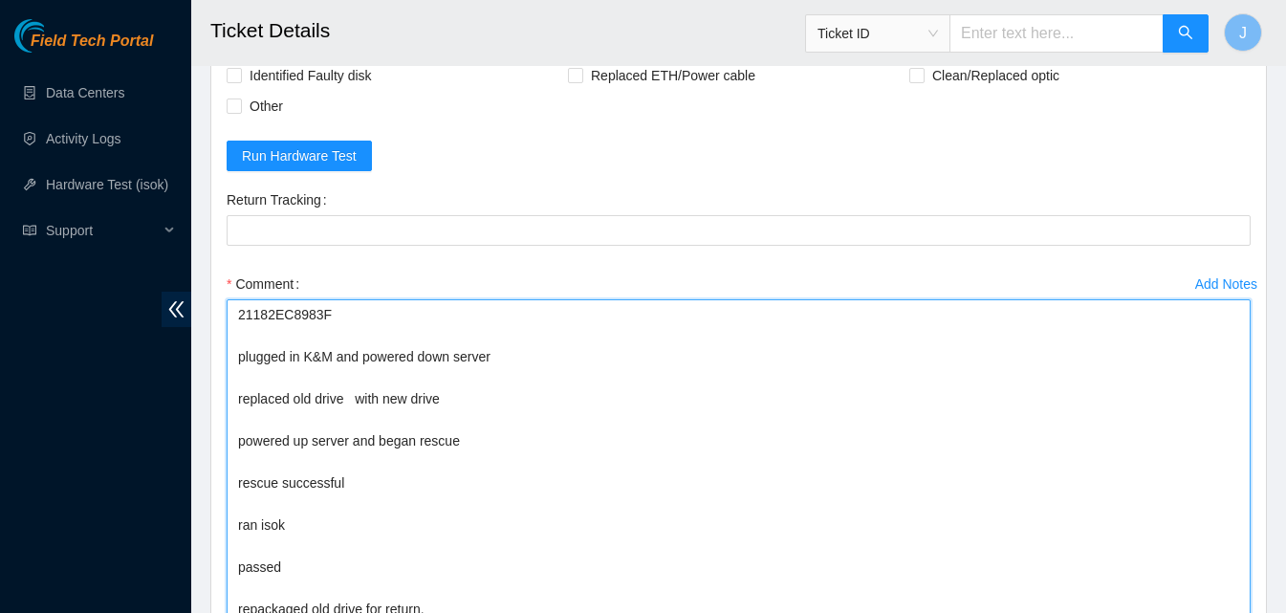
scroll to position [0, 0]
drag, startPoint x: 1245, startPoint y: 548, endPoint x: 1245, endPoint y: 616, distance: 67.9
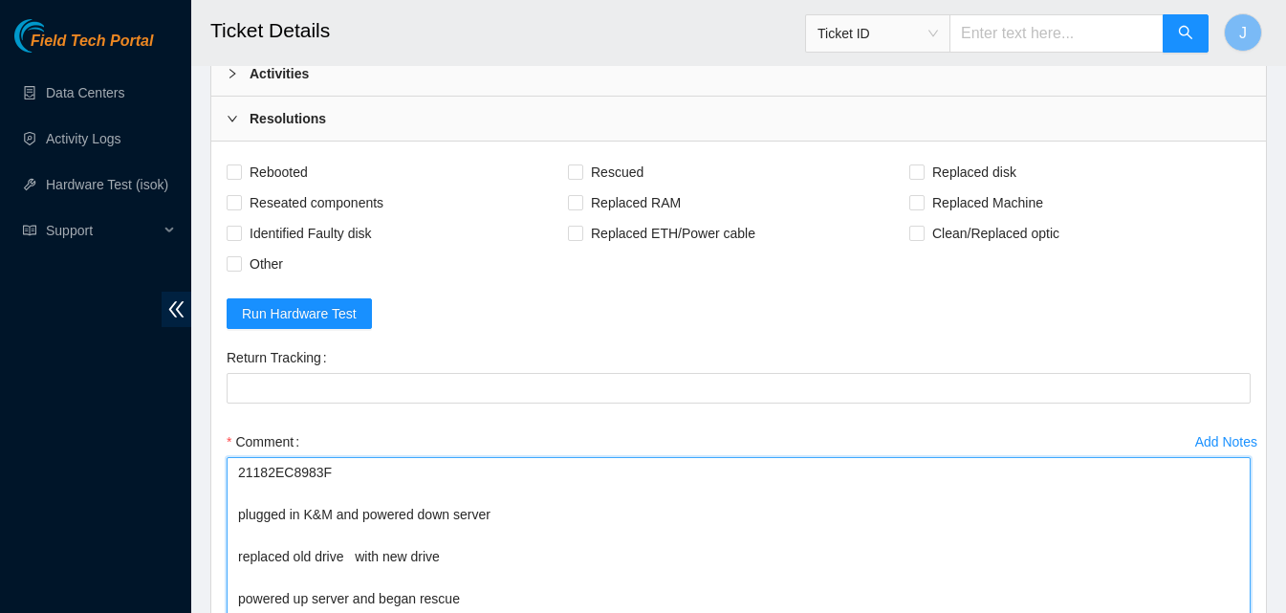
scroll to position [970, 0]
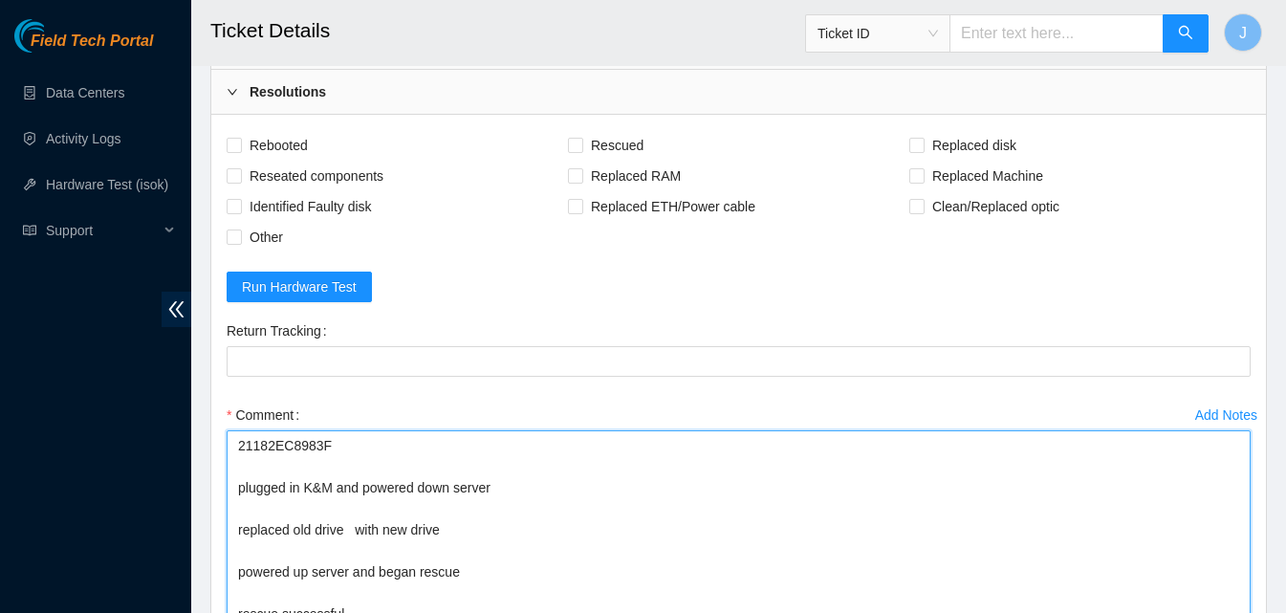
click at [262, 435] on textarea "21182EC8983F plugged in K&M and powered down server replaced old drive with new…" at bounding box center [739, 594] width 1024 height 329
click at [459, 533] on textarea "21182EC8983F plugged in K&M and powered down server replaced old drive with new…" at bounding box center [739, 594] width 1024 height 329
paste textarea "21182EC8983F"
click at [261, 448] on textarea "21182EC8983F plugged in K&M and powered down server replaced old drive with new…" at bounding box center [739, 594] width 1024 height 329
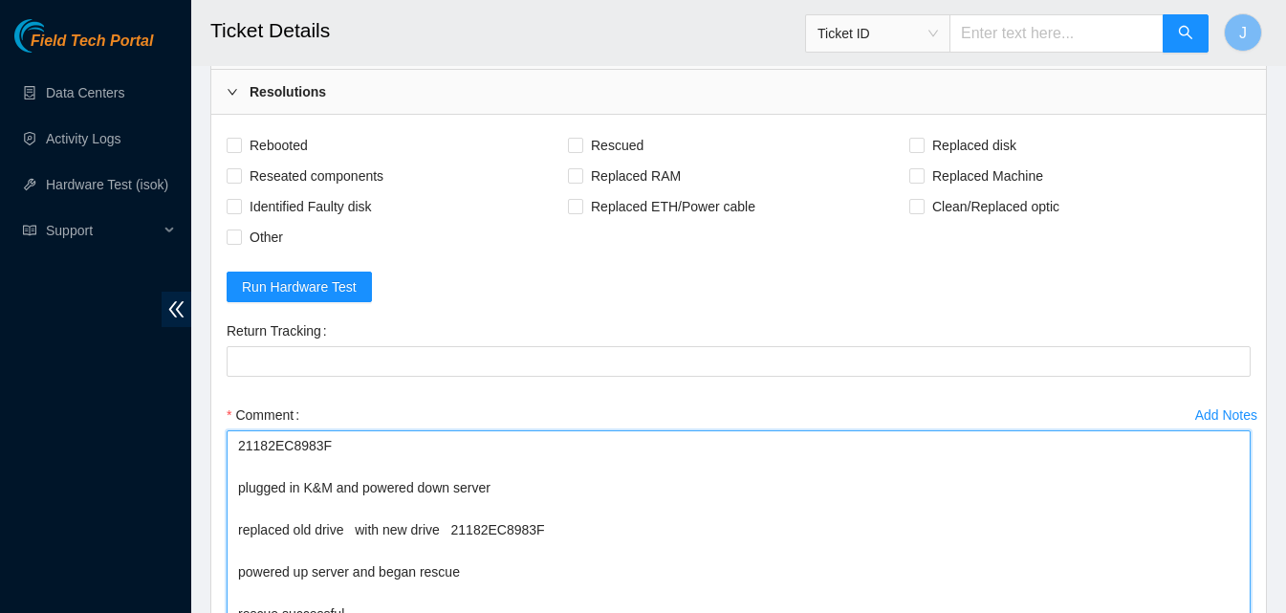
click at [261, 448] on textarea "21182EC8983F plugged in K&M and powered down server replaced old drive with new…" at bounding box center [739, 594] width 1024 height 329
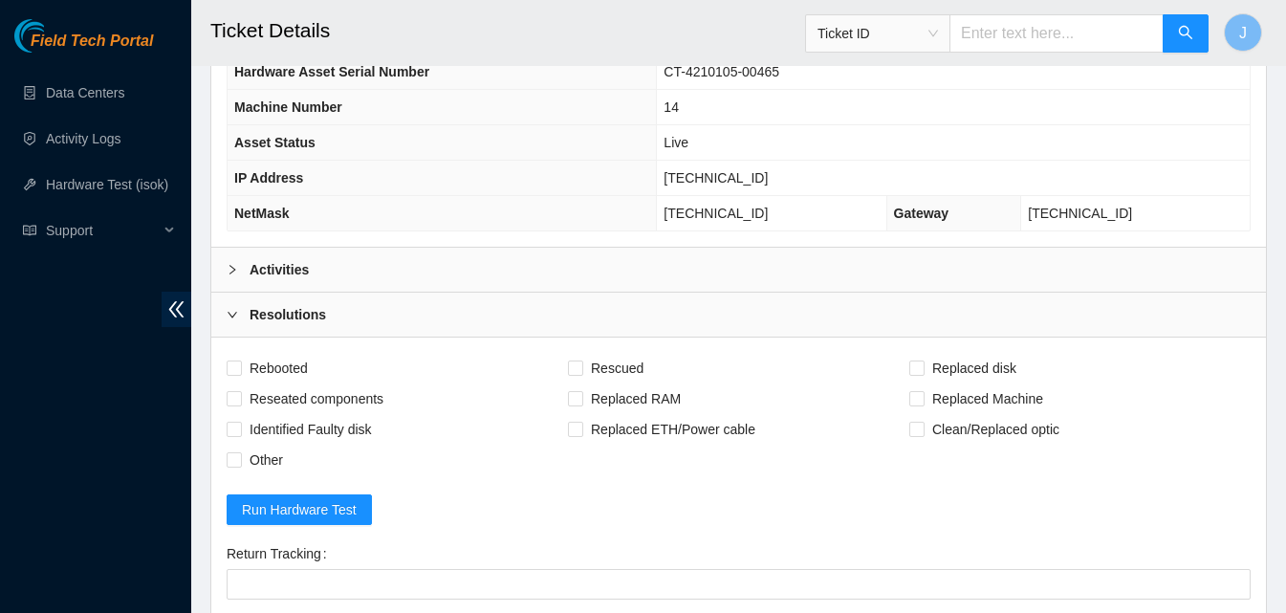
scroll to position [744, 0]
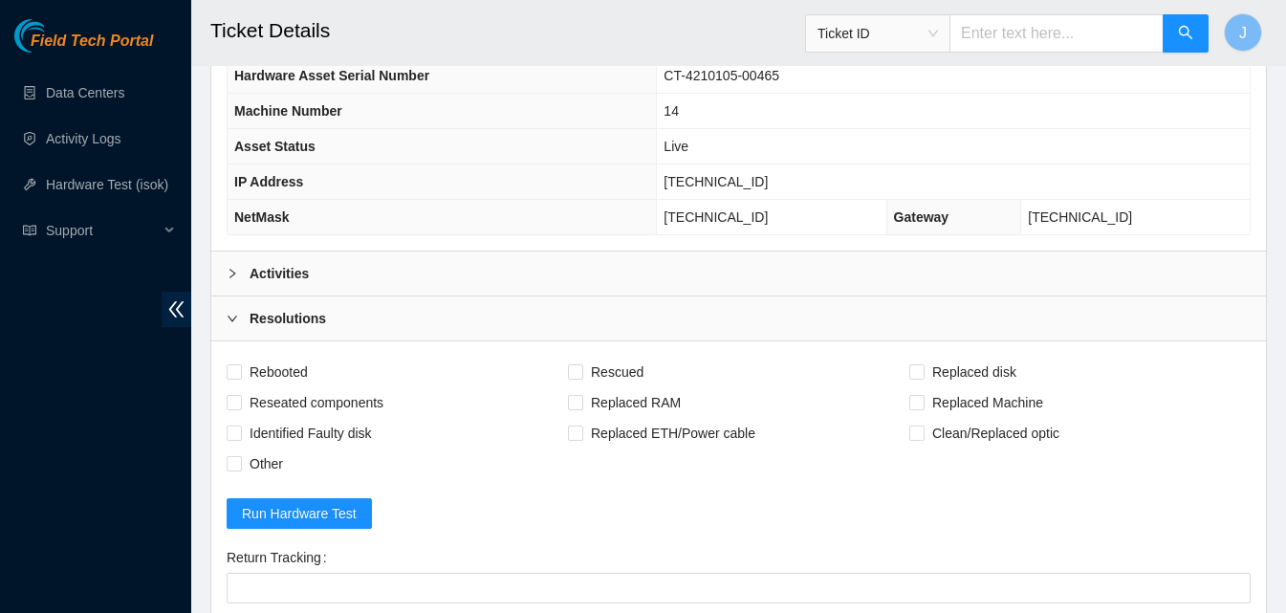
click at [837, 266] on div "Activities" at bounding box center [738, 273] width 1055 height 44
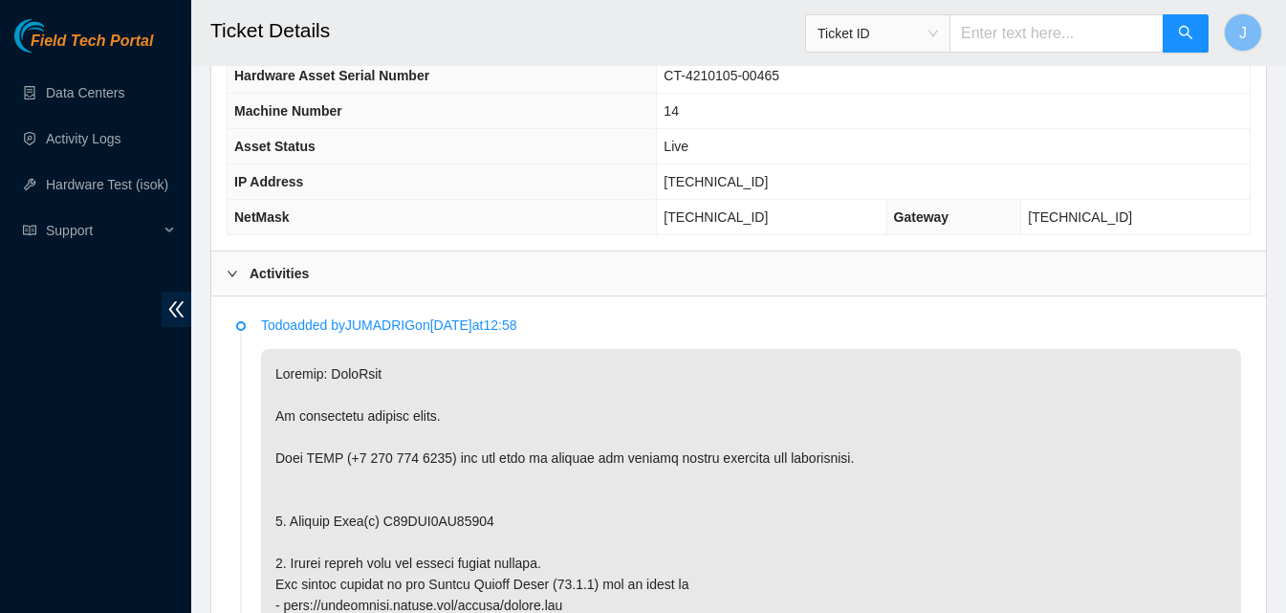
copy p "S45PNA1MC69877"
click at [315, 264] on div "Activities" at bounding box center [738, 273] width 1055 height 44
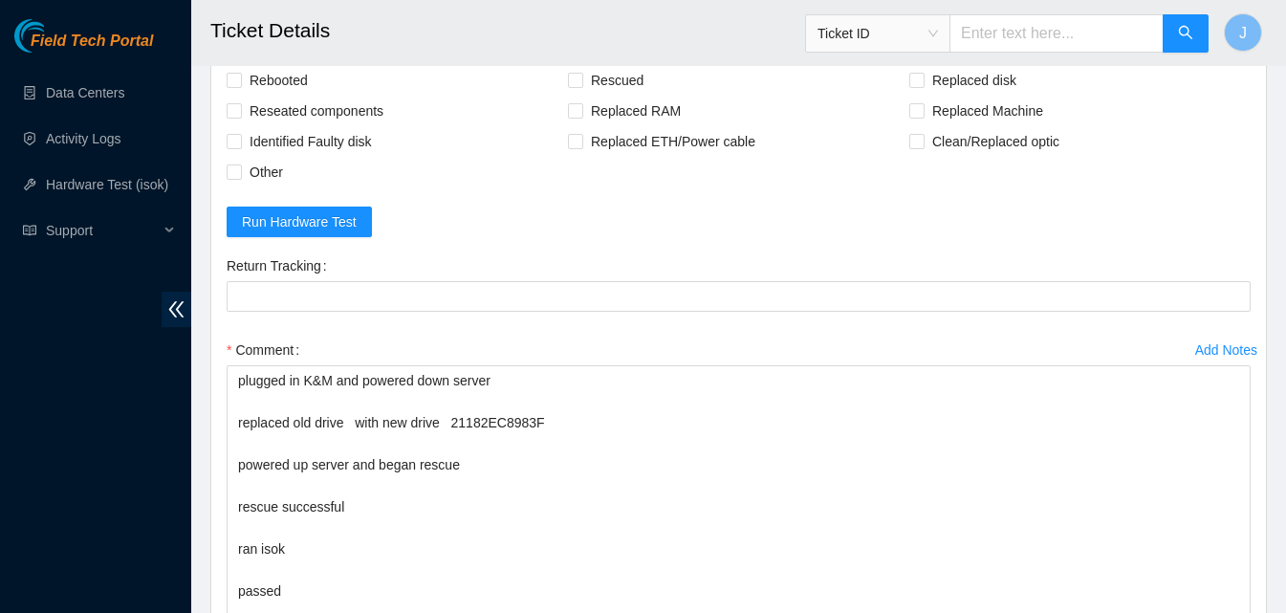
scroll to position [1078, 0]
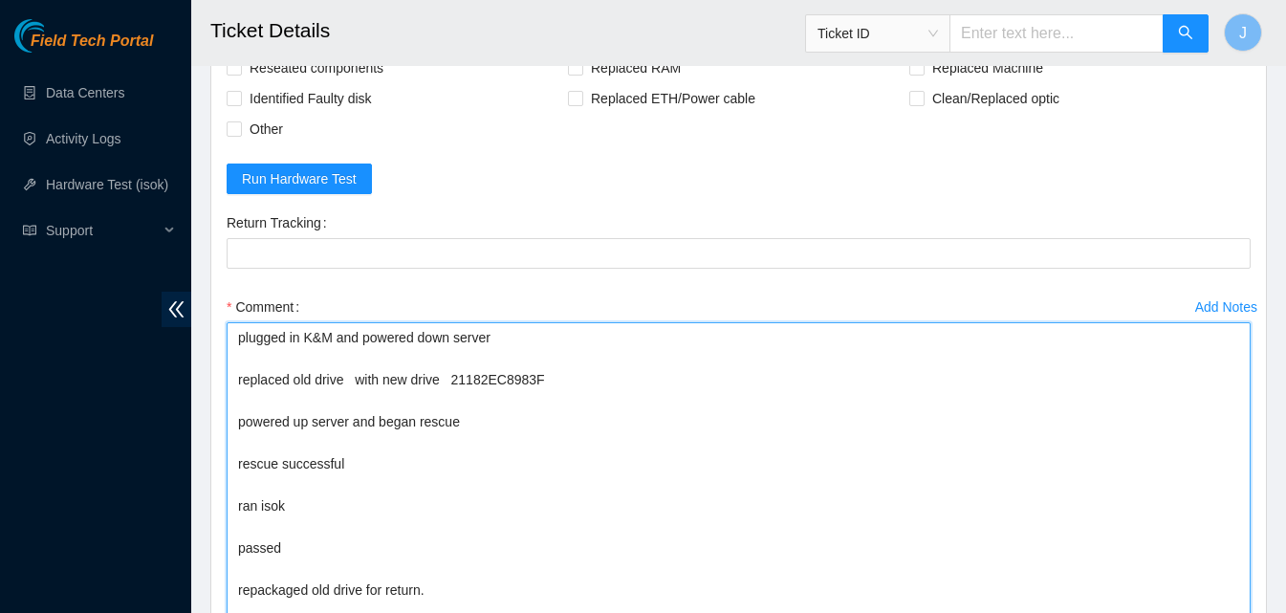
click at [348, 378] on textarea "plugged in K&M and powered down server replaced old drive with new drive 21182E…" at bounding box center [739, 486] width 1024 height 329
paste textarea "S45PNA1MC69877"
type textarea "plugged in K&M and powered down server replaced old drive S45PNA1MC69877 with n…"
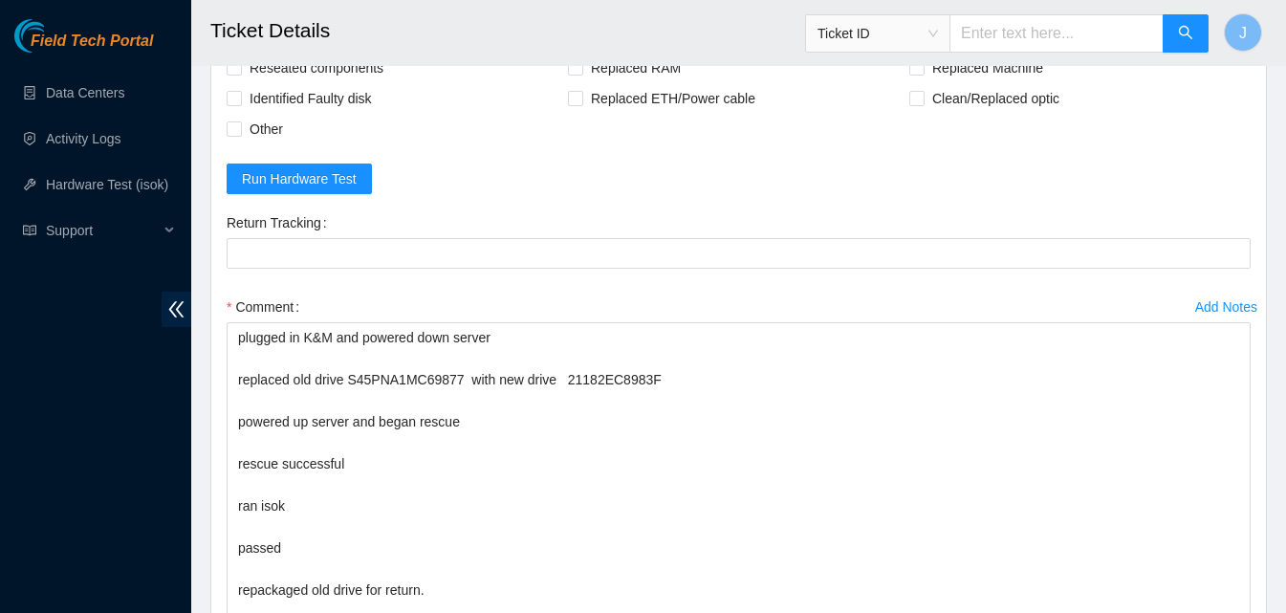
drag, startPoint x: 1285, startPoint y: 381, endPoint x: 1285, endPoint y: 345, distance: 35.4
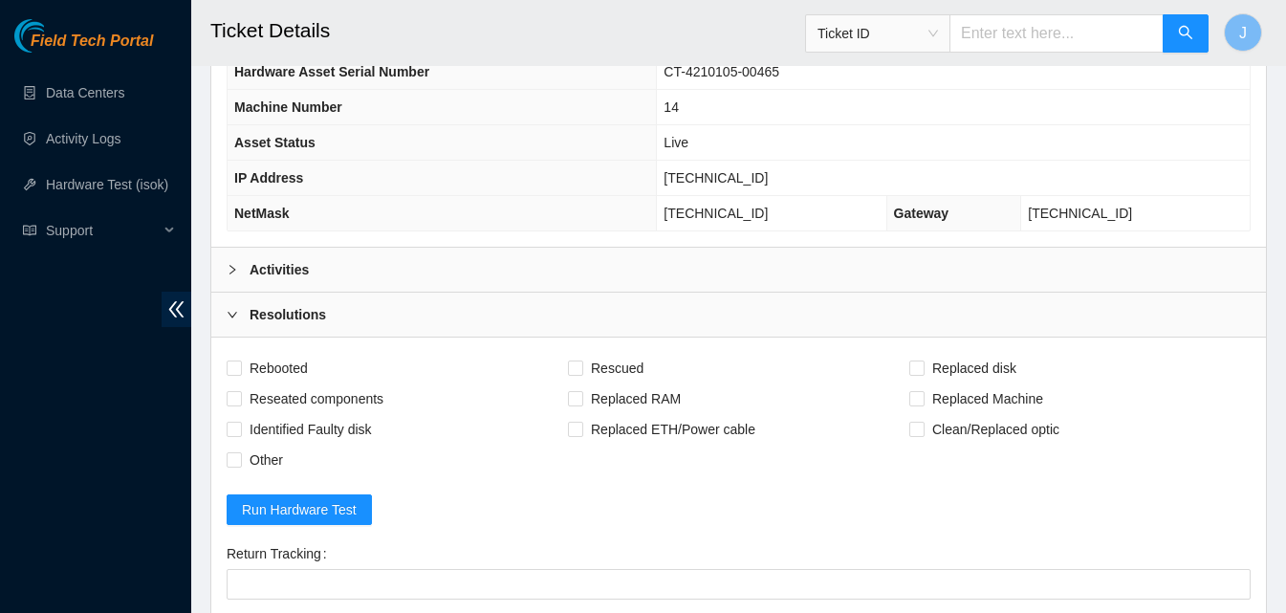
scroll to position [741, 0]
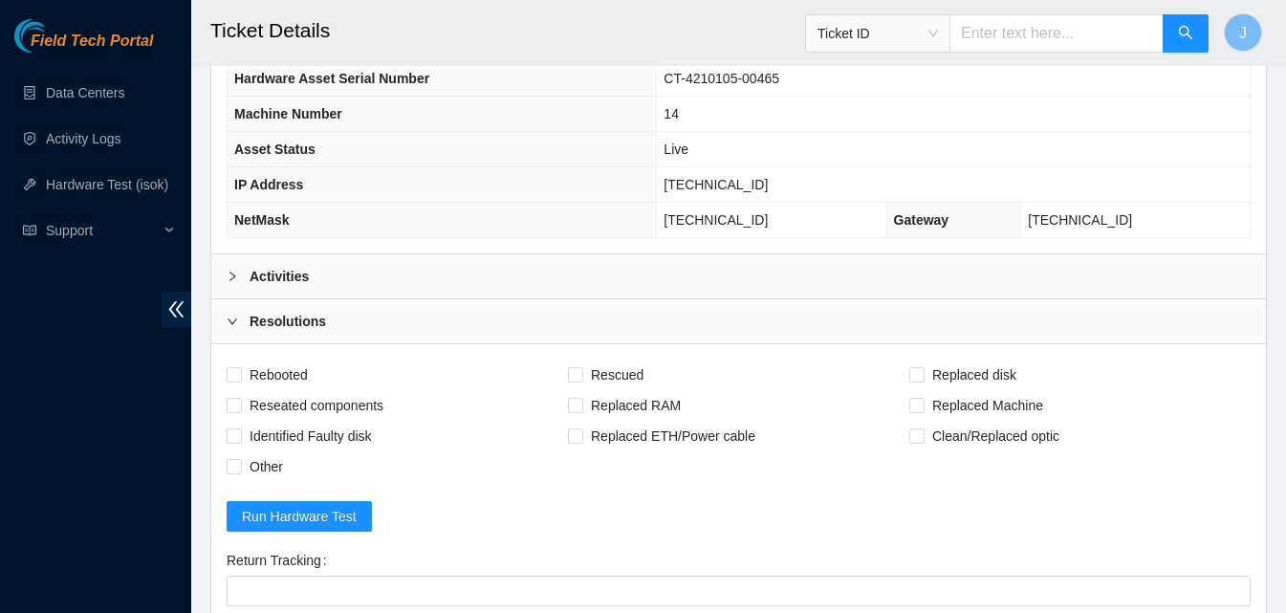
click at [928, 269] on div "Activities" at bounding box center [738, 276] width 1055 height 44
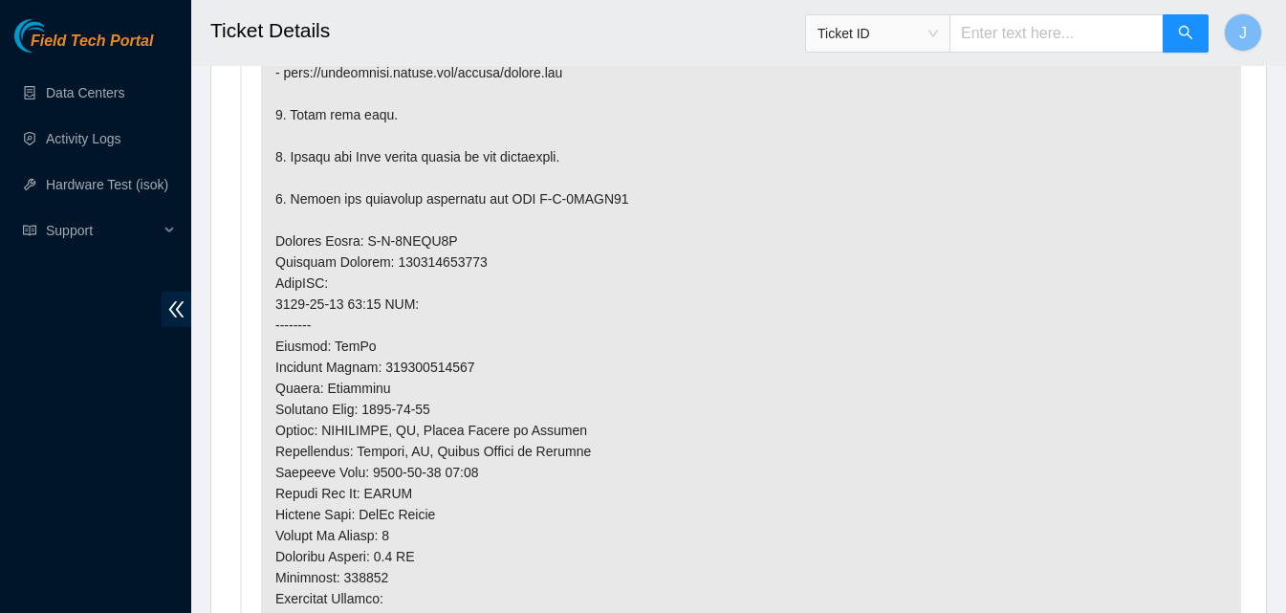
scroll to position [1812, 0]
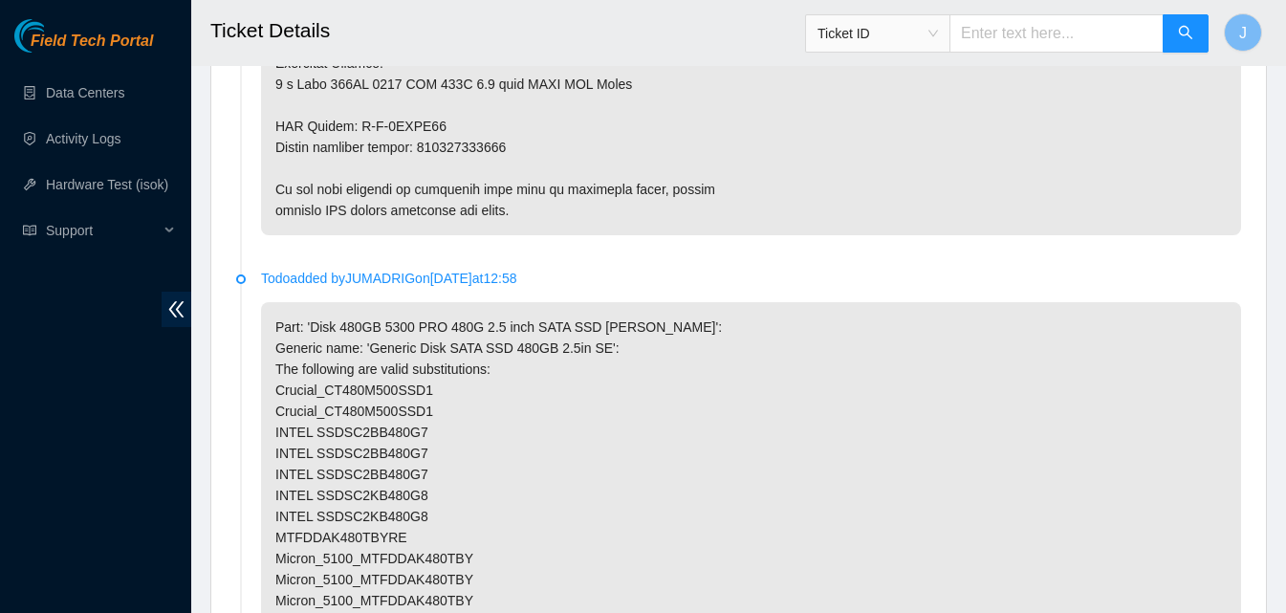
copy p "473665209492"
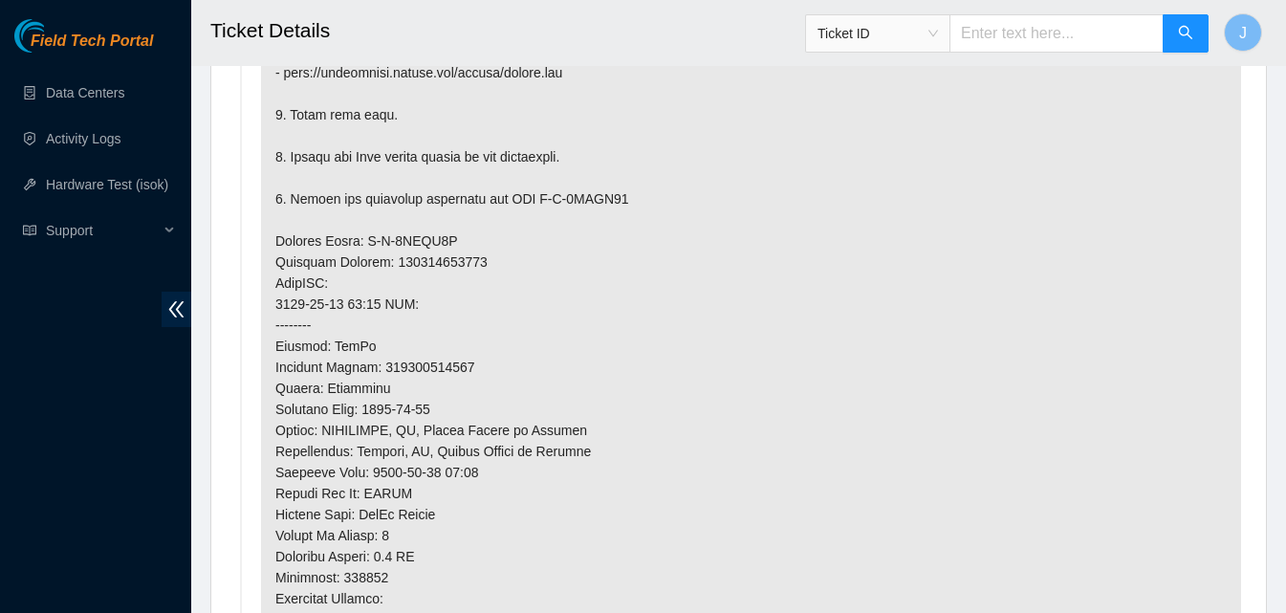
scroll to position [741, 0]
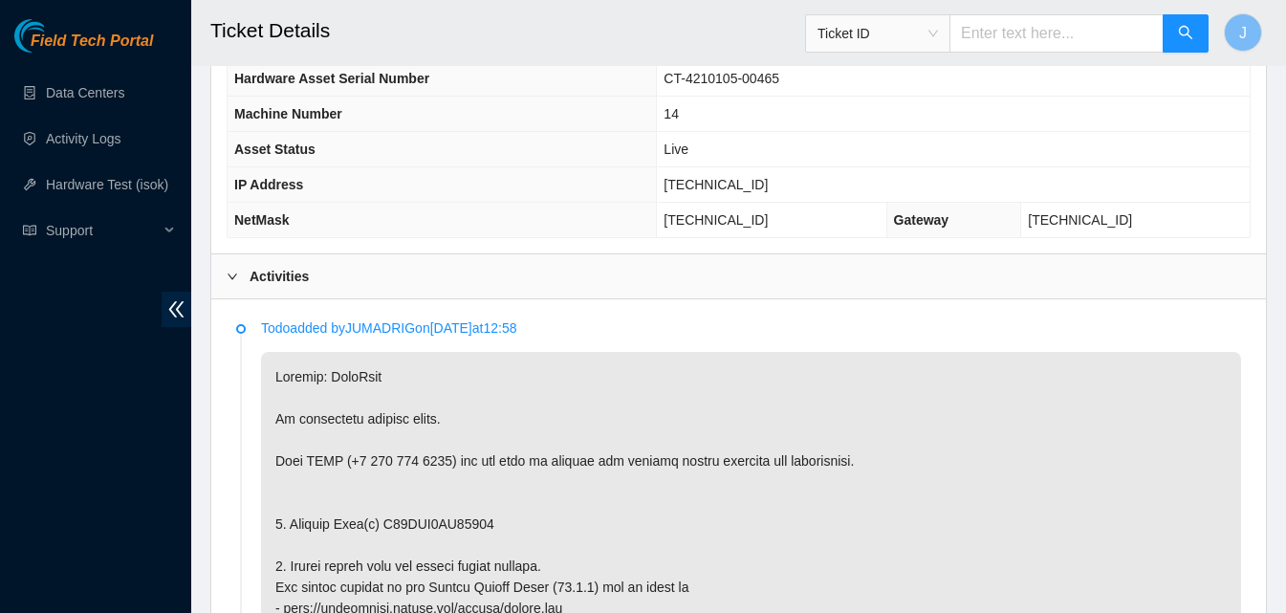
click at [615, 279] on div "Activities" at bounding box center [738, 276] width 1055 height 44
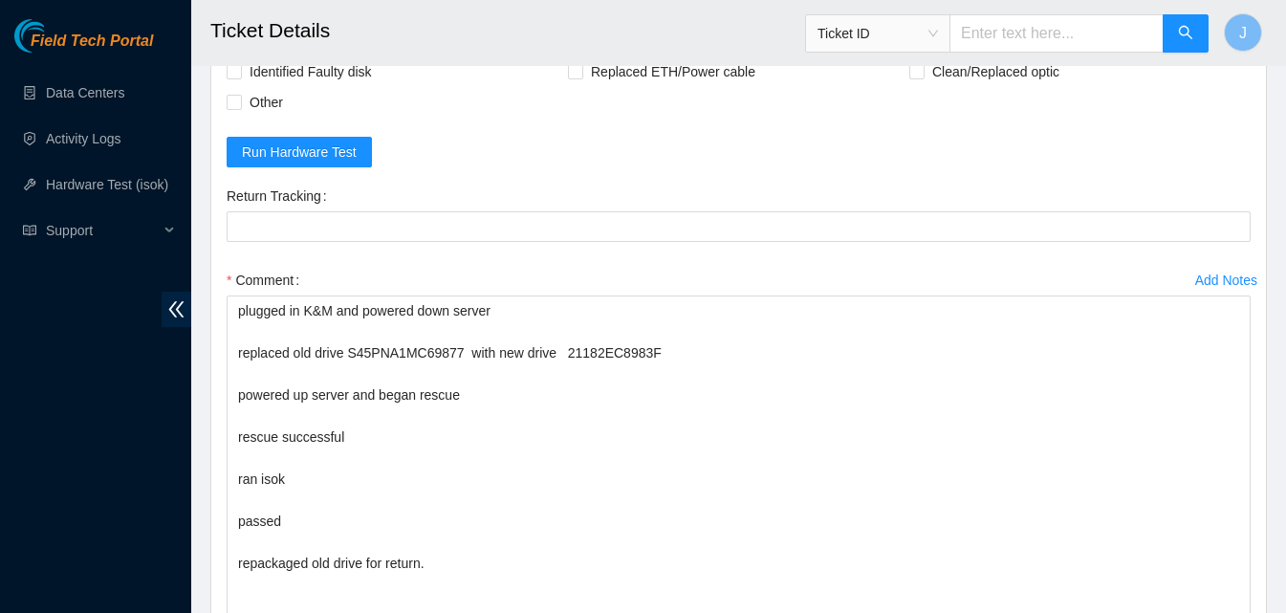
scroll to position [1096, 0]
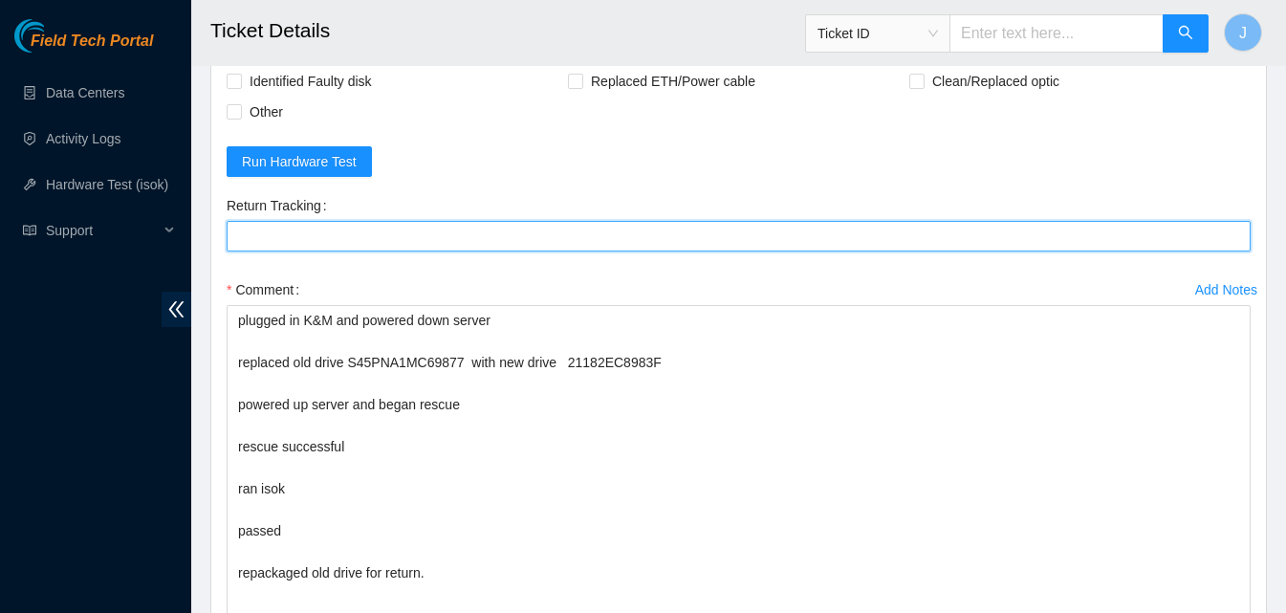
click at [934, 232] on Tracking "Return Tracking" at bounding box center [739, 236] width 1024 height 31
paste Tracking "473665209492"
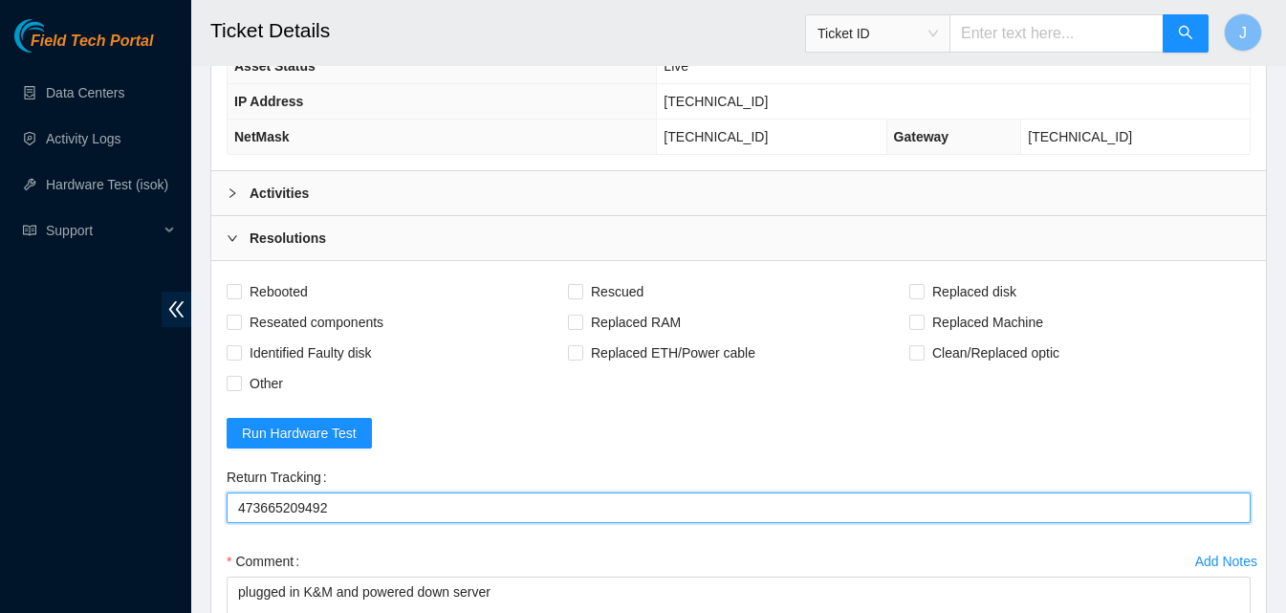
scroll to position [689, 0]
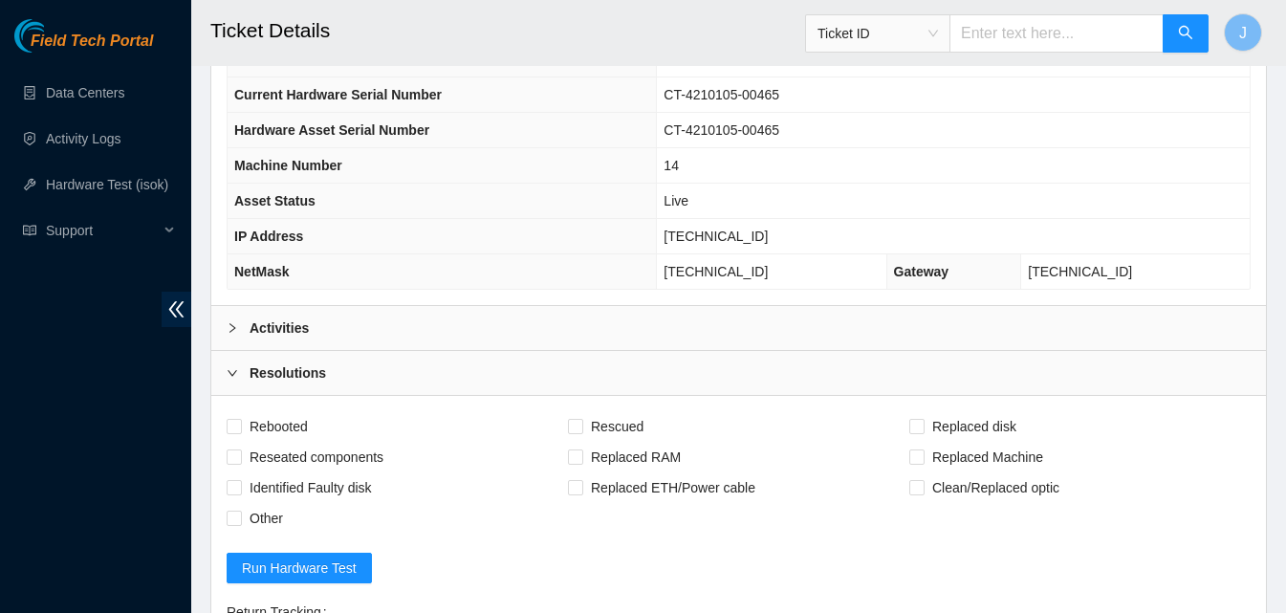
type Tracking "473665209492"
drag, startPoint x: 881, startPoint y: 236, endPoint x: 633, endPoint y: 227, distance: 247.8
click at [633, 227] on tr "IP Address 23.220.244.209" at bounding box center [739, 236] width 1022 height 35
copy tr "[TECHNICAL_ID]"
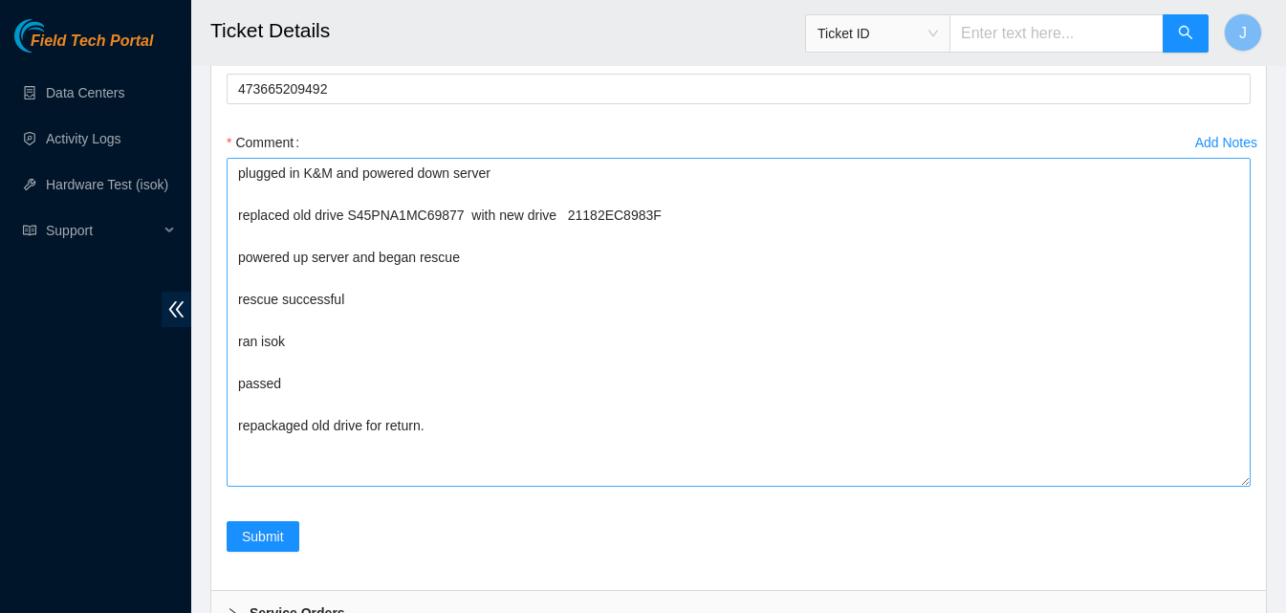
scroll to position [1240, 0]
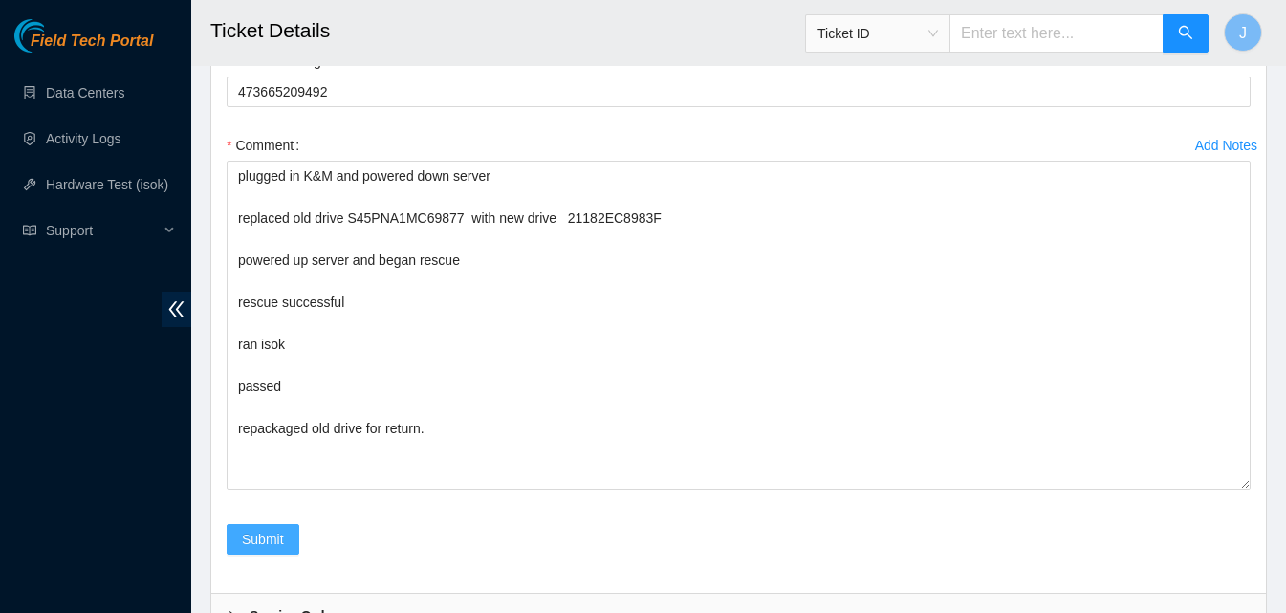
click at [272, 534] on span "Submit" at bounding box center [263, 539] width 42 height 21
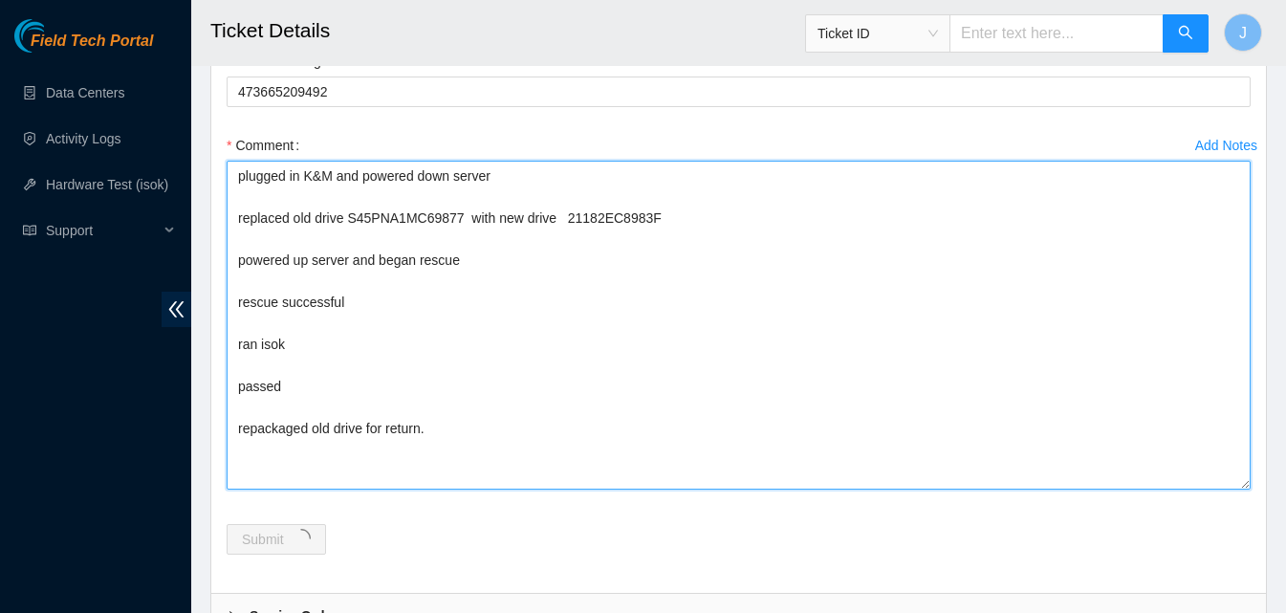
drag, startPoint x: 440, startPoint y: 474, endPoint x: 198, endPoint y: 145, distance: 408.3
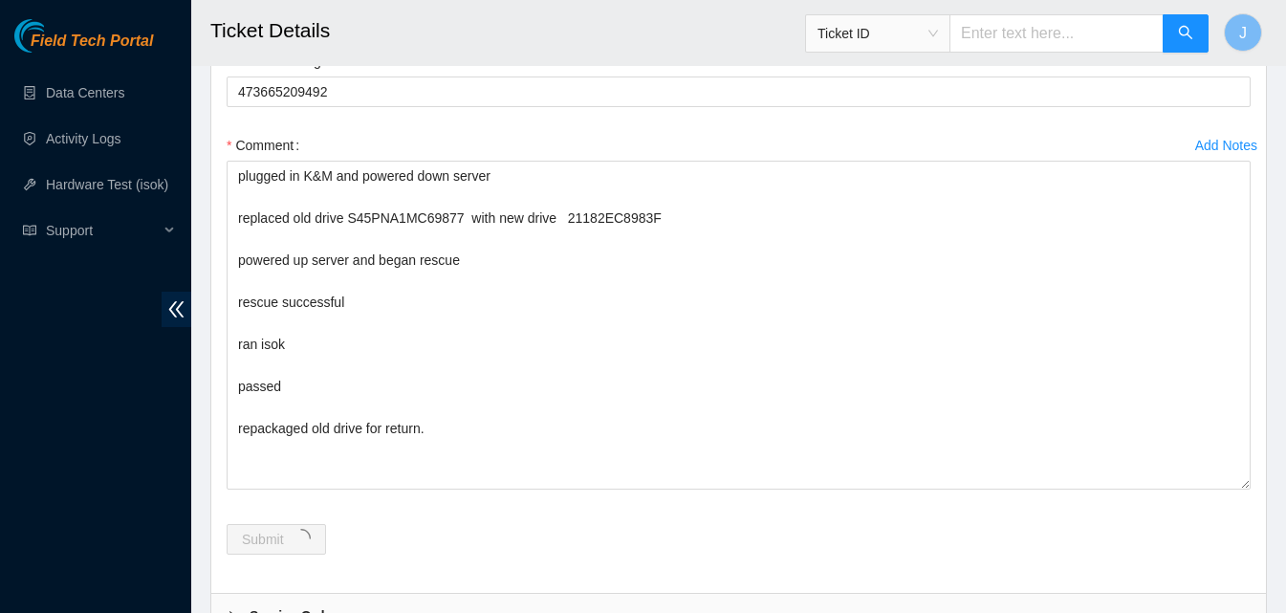
click at [688, 531] on div "Submit" at bounding box center [738, 551] width 1039 height 54
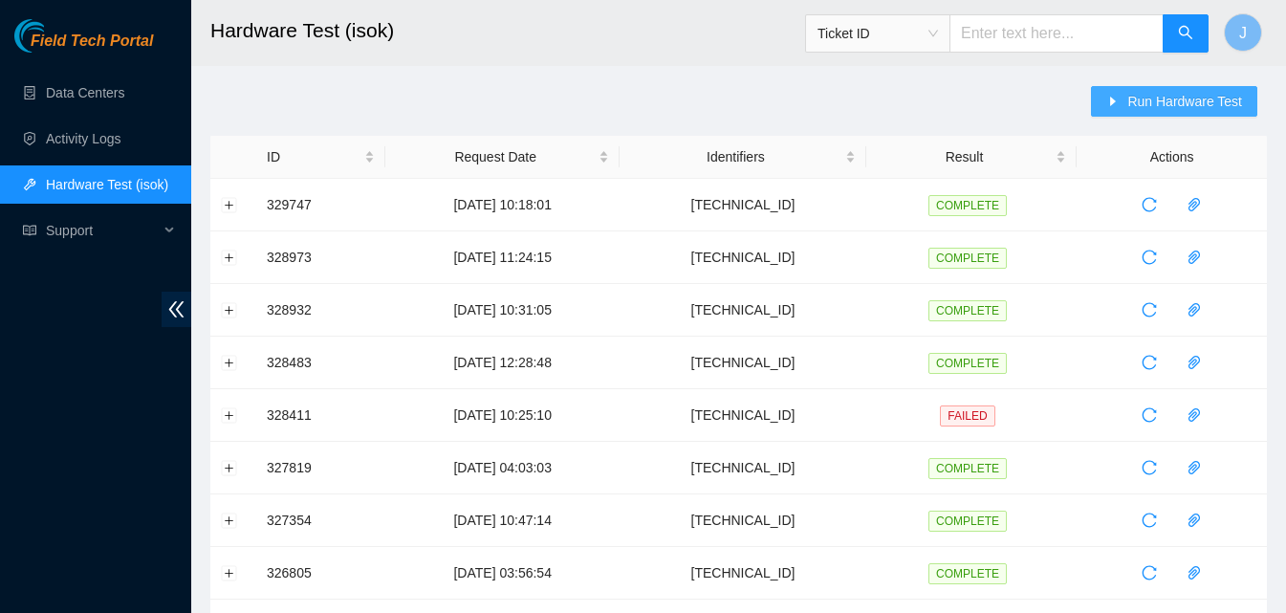
click at [1202, 96] on span "Run Hardware Test" at bounding box center [1184, 101] width 115 height 21
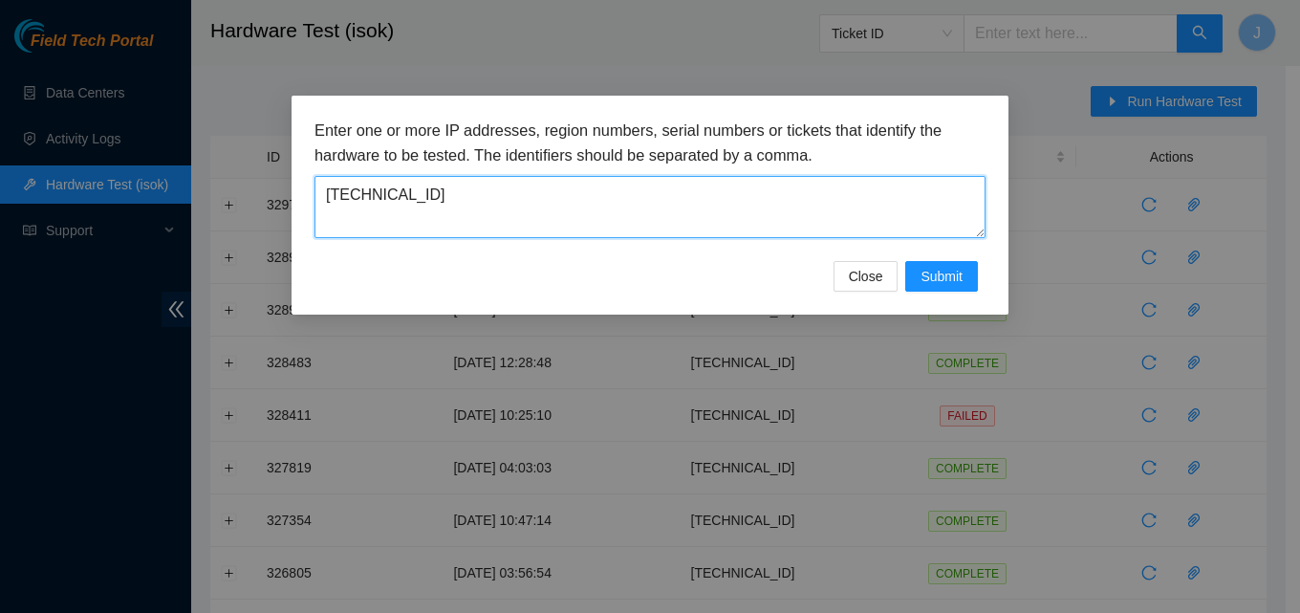
drag, startPoint x: 693, startPoint y: 188, endPoint x: 232, endPoint y: 176, distance: 461.0
click at [232, 176] on div "Enter one or more IP addresses, region numbers, serial numbers or tickets that …" at bounding box center [650, 306] width 1300 height 613
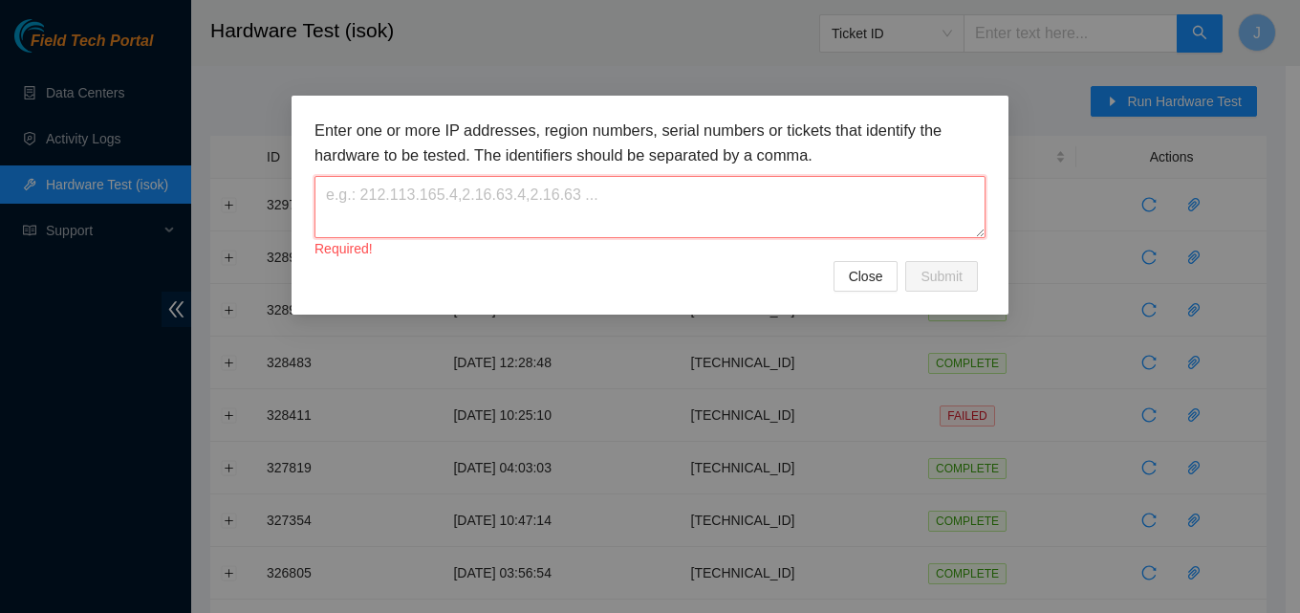
paste textarea "[TECHNICAL_ID]"
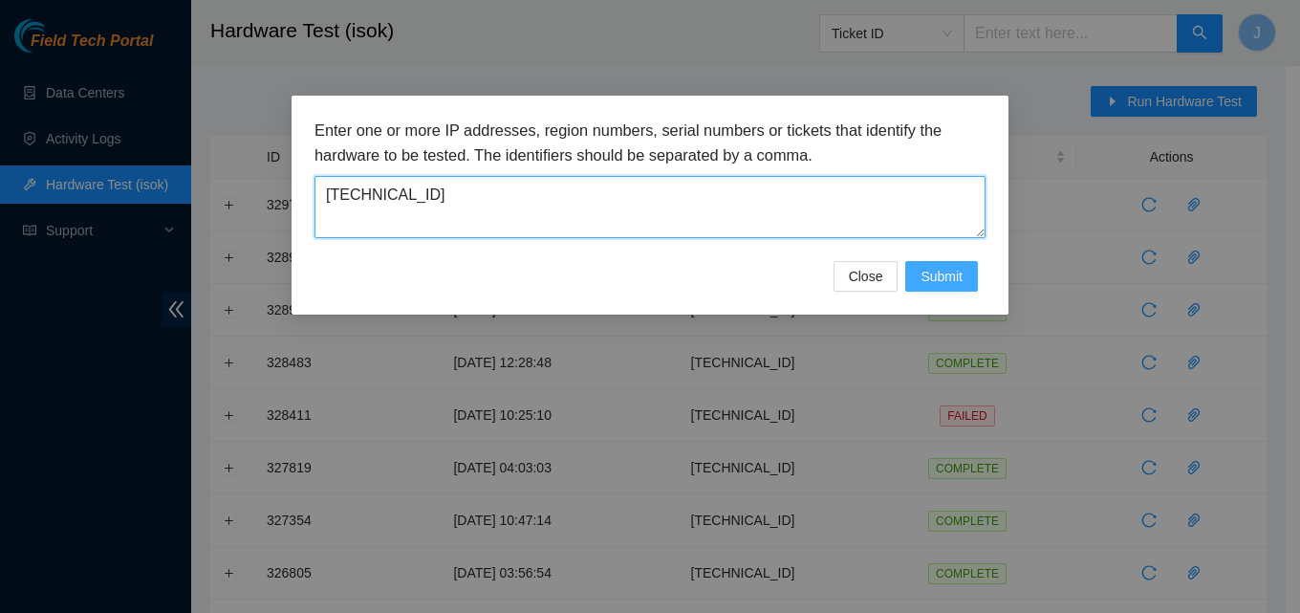
type textarea "23.220.244.209"
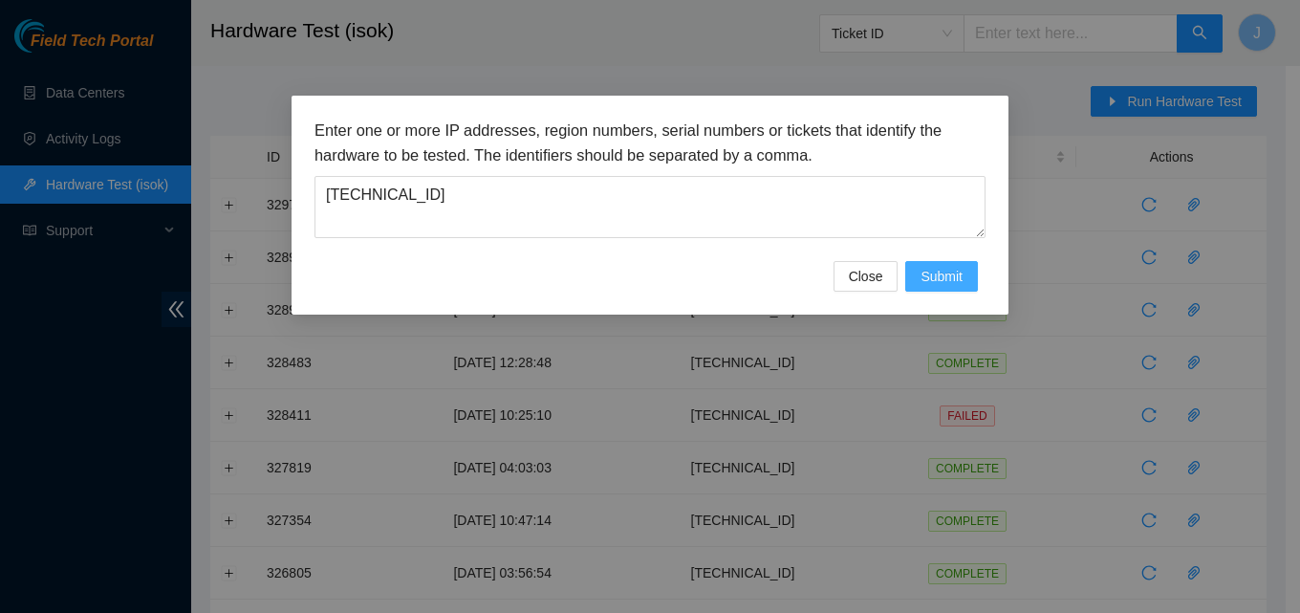
click at [962, 290] on button "Submit" at bounding box center [941, 276] width 73 height 31
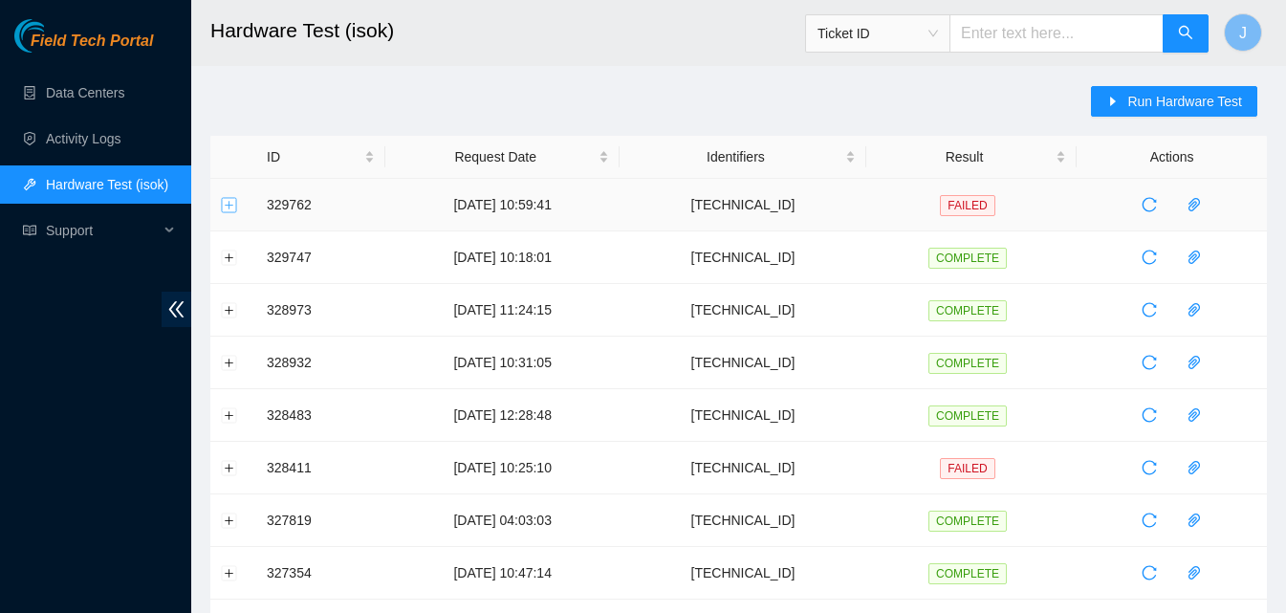
click at [222, 202] on button "Expand row" at bounding box center [229, 204] width 15 height 15
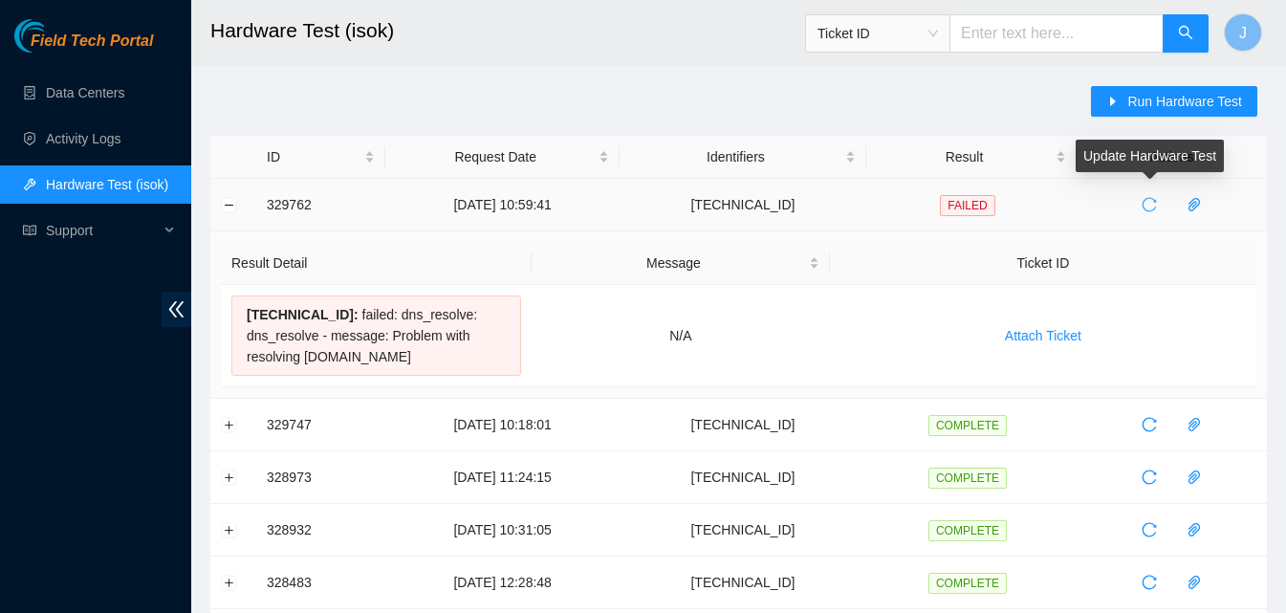
click at [1136, 207] on span "reload" at bounding box center [1149, 204] width 29 height 15
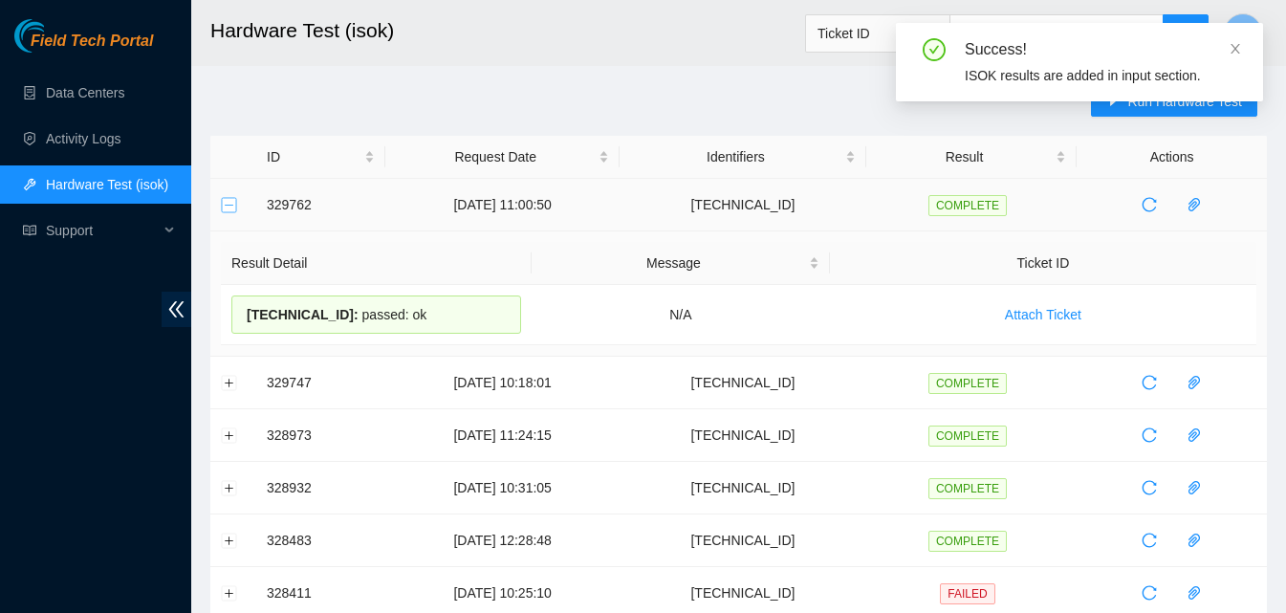
click at [225, 209] on button "Collapse row" at bounding box center [229, 204] width 15 height 15
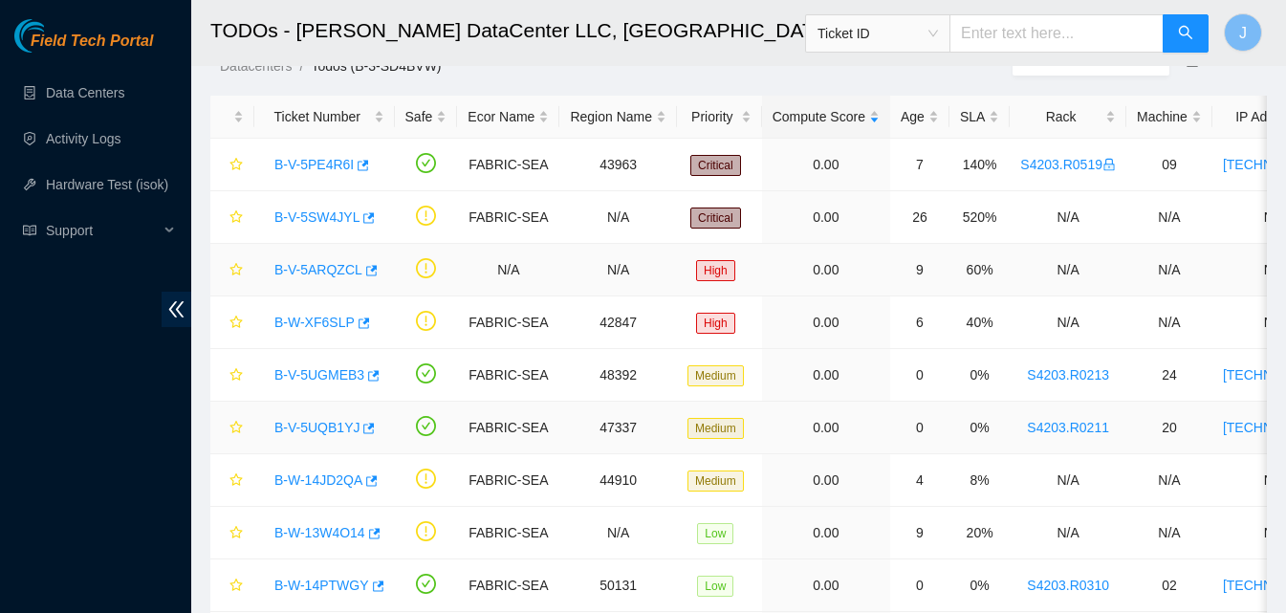
scroll to position [455, 0]
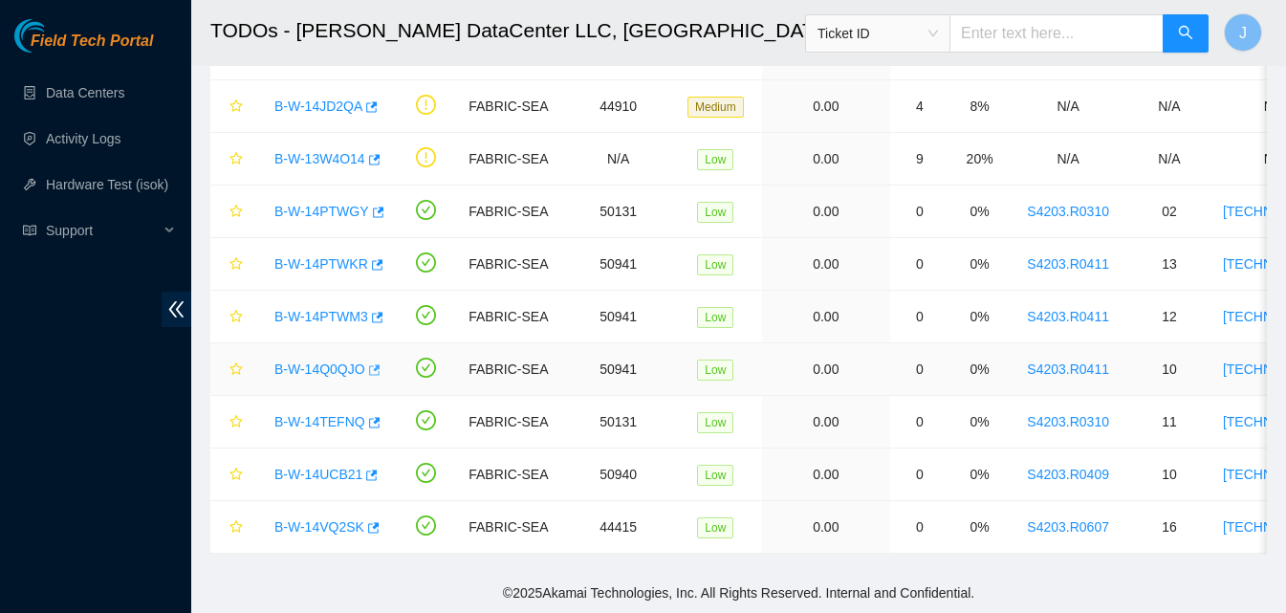
click at [367, 363] on icon "button" at bounding box center [372, 369] width 13 height 13
click at [374, 311] on icon "button" at bounding box center [375, 317] width 13 height 13
click at [378, 252] on button "button" at bounding box center [375, 265] width 15 height 31
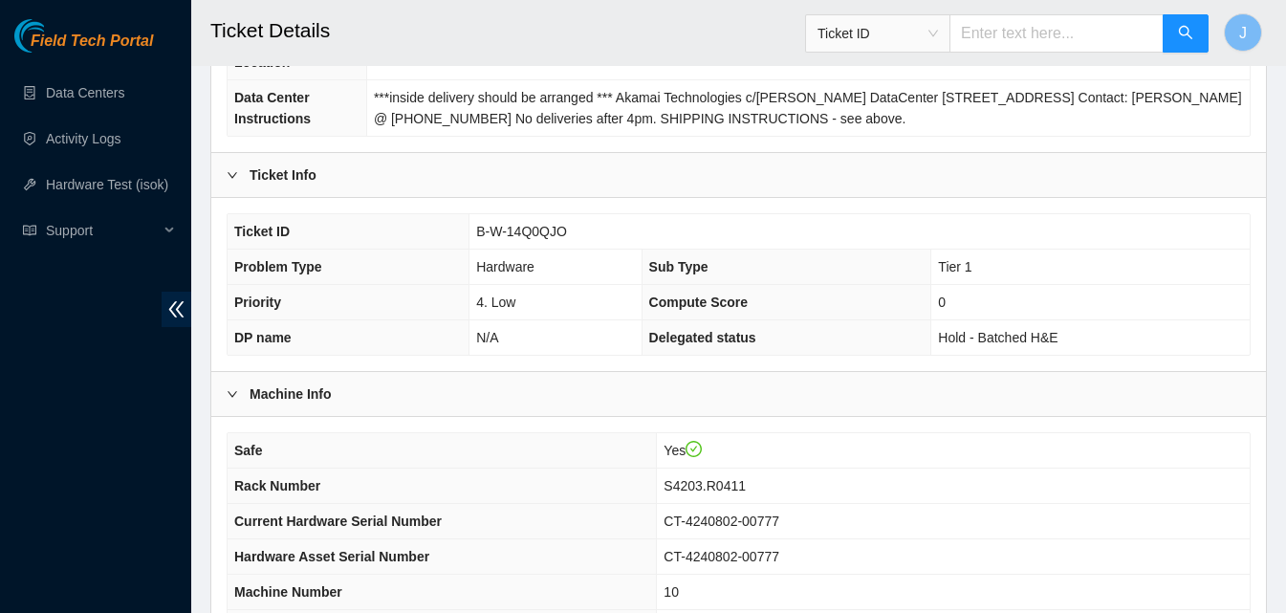
scroll to position [574, 0]
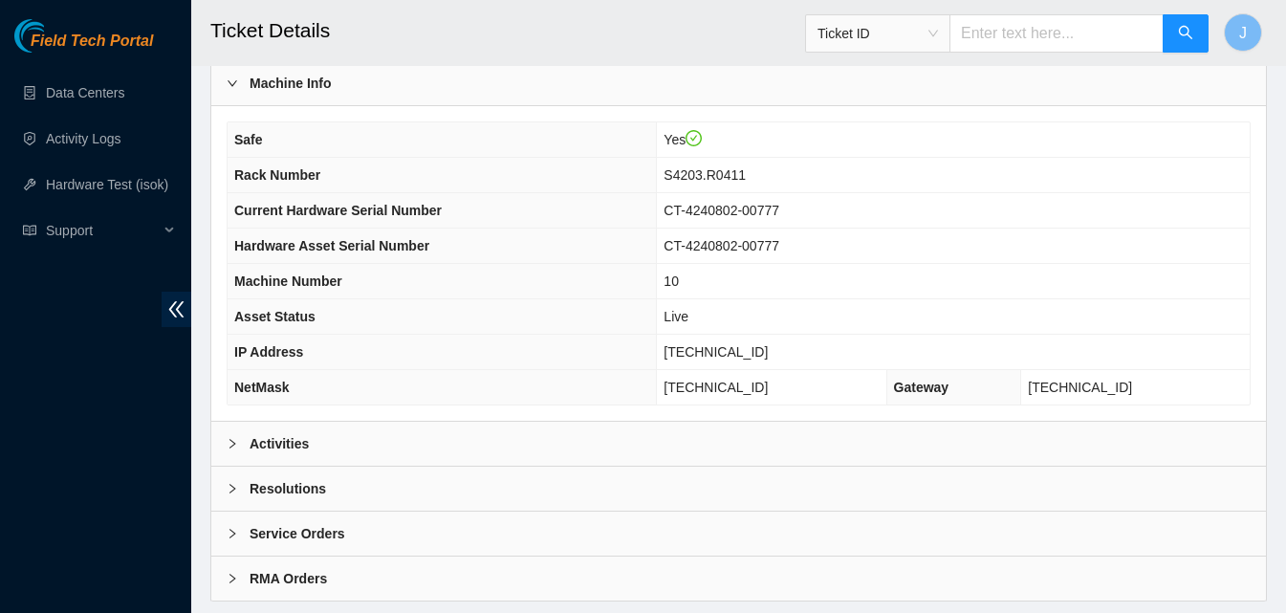
drag, startPoint x: 381, startPoint y: 448, endPoint x: 663, endPoint y: 376, distance: 292.2
click at [387, 442] on div "Activities" at bounding box center [738, 444] width 1055 height 44
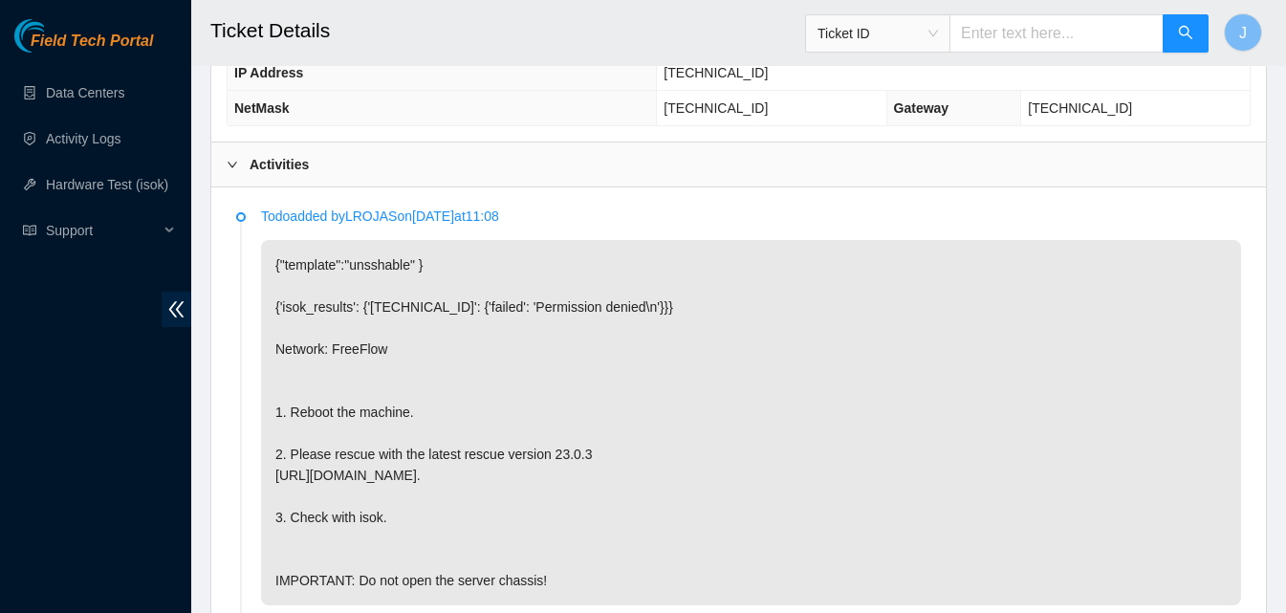
scroll to position [860, 0]
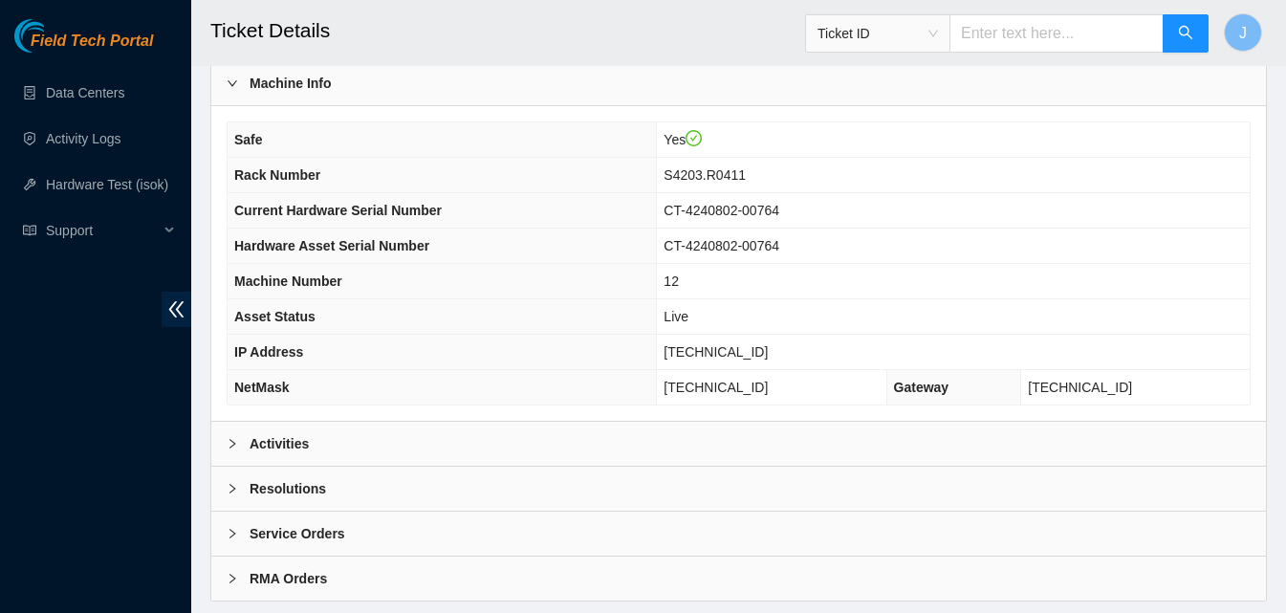
drag, startPoint x: 355, startPoint y: 441, endPoint x: 388, endPoint y: 415, distance: 42.3
click at [356, 434] on div "Activities" at bounding box center [738, 444] width 1055 height 44
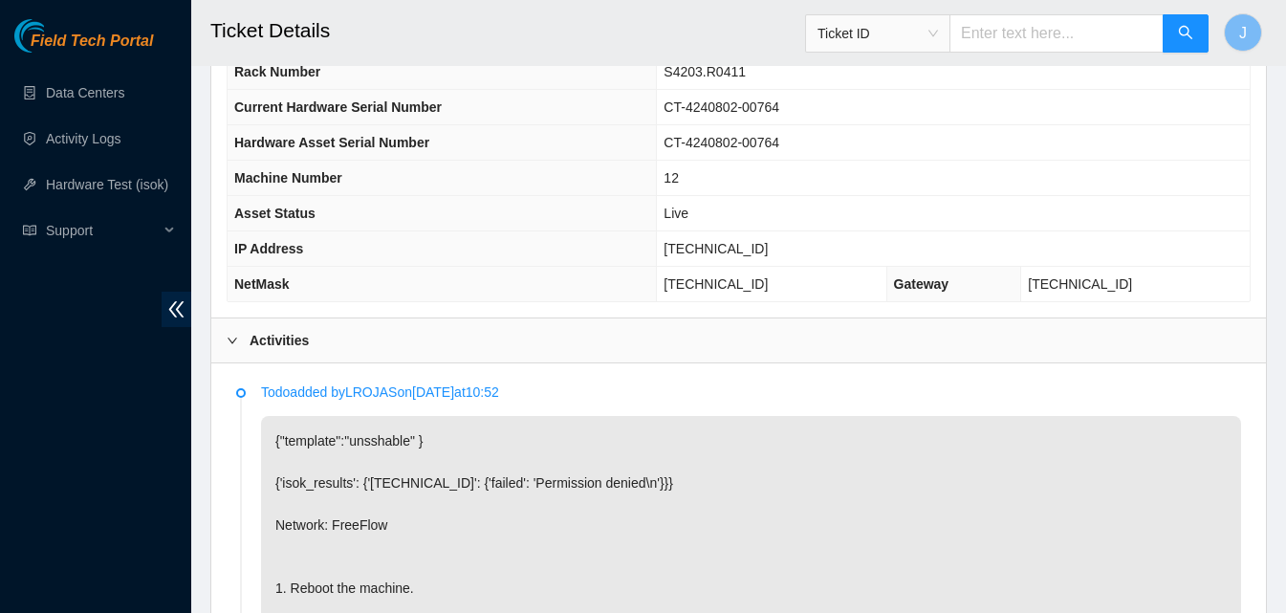
scroll to position [765, 0]
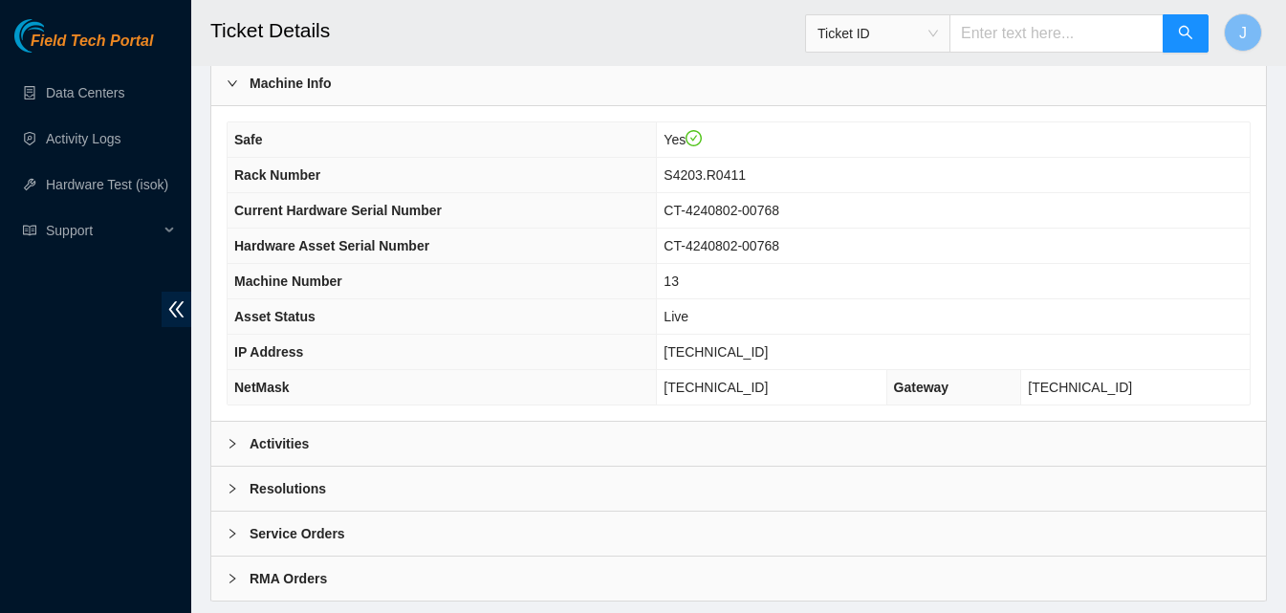
drag, startPoint x: 345, startPoint y: 444, endPoint x: 493, endPoint y: 384, distance: 159.6
click at [347, 438] on div "Activities" at bounding box center [738, 444] width 1055 height 44
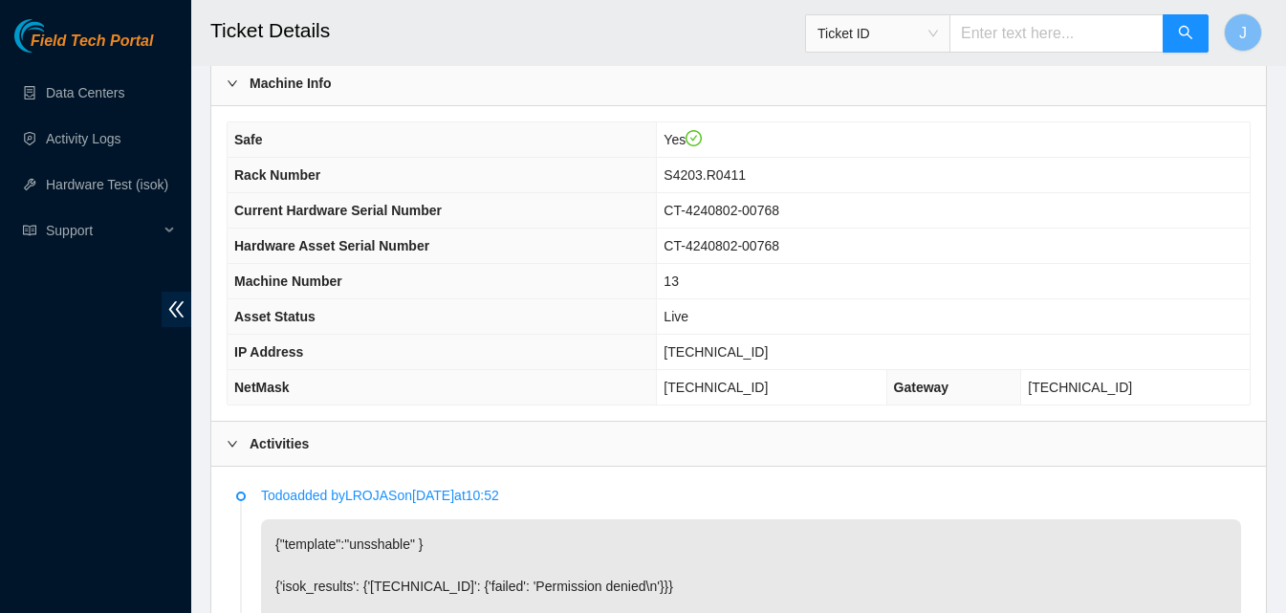
scroll to position [860, 0]
